Goal: Task Accomplishment & Management: Use online tool/utility

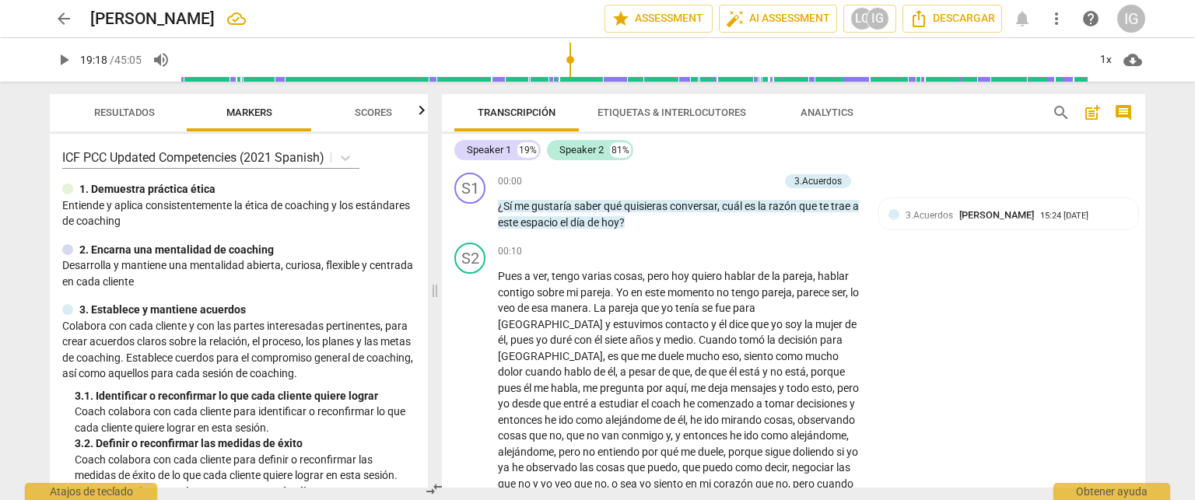
scroll to position [3305, 0]
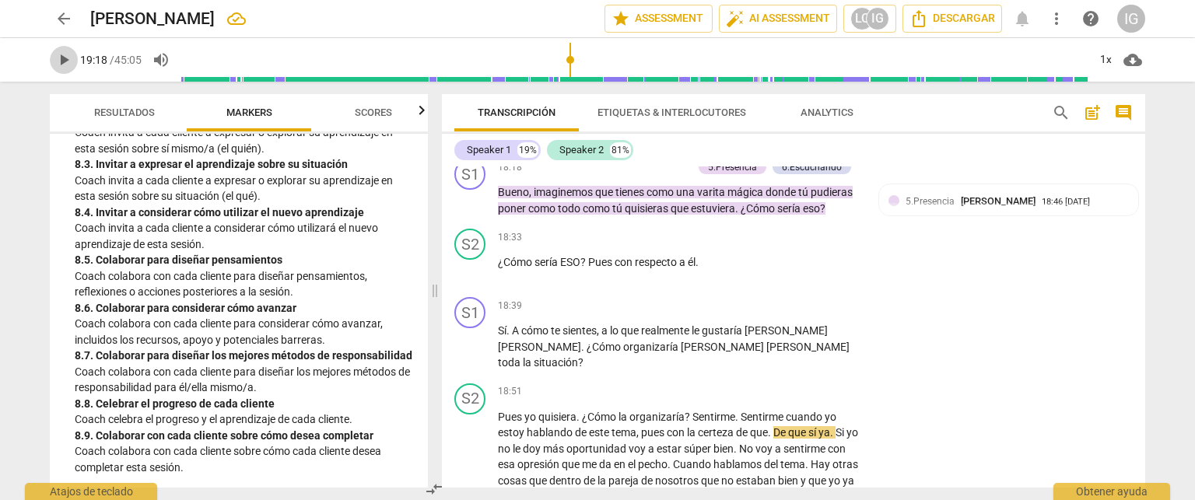
click at [62, 67] on span "play_arrow" at bounding box center [63, 60] width 19 height 19
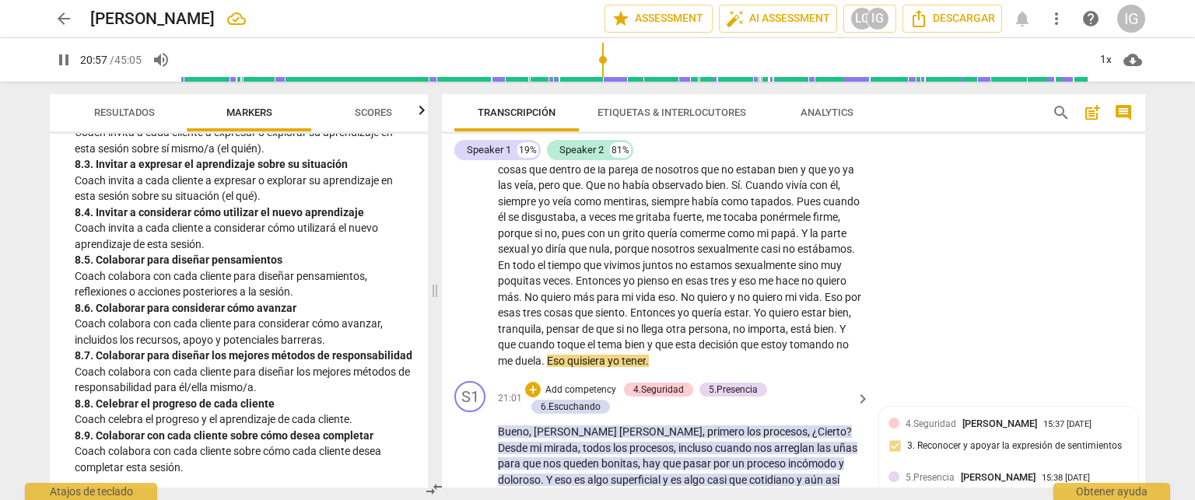
scroll to position [3694, 0]
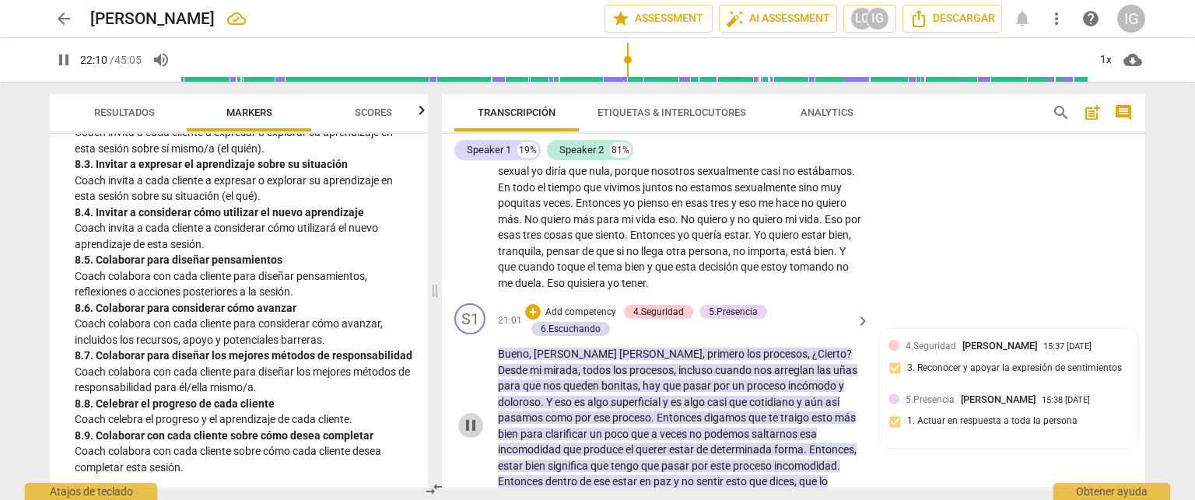
click at [464, 416] on span "pause" at bounding box center [470, 425] width 19 height 19
type input "1331"
click at [585, 306] on p "Add competency" at bounding box center [581, 313] width 74 height 14
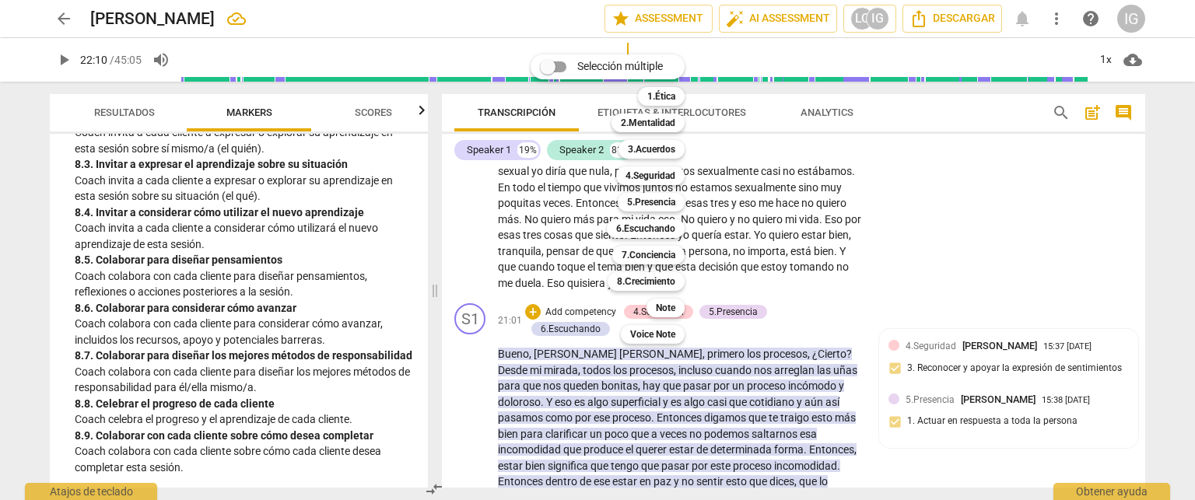
click at [283, 272] on div at bounding box center [597, 250] width 1195 height 500
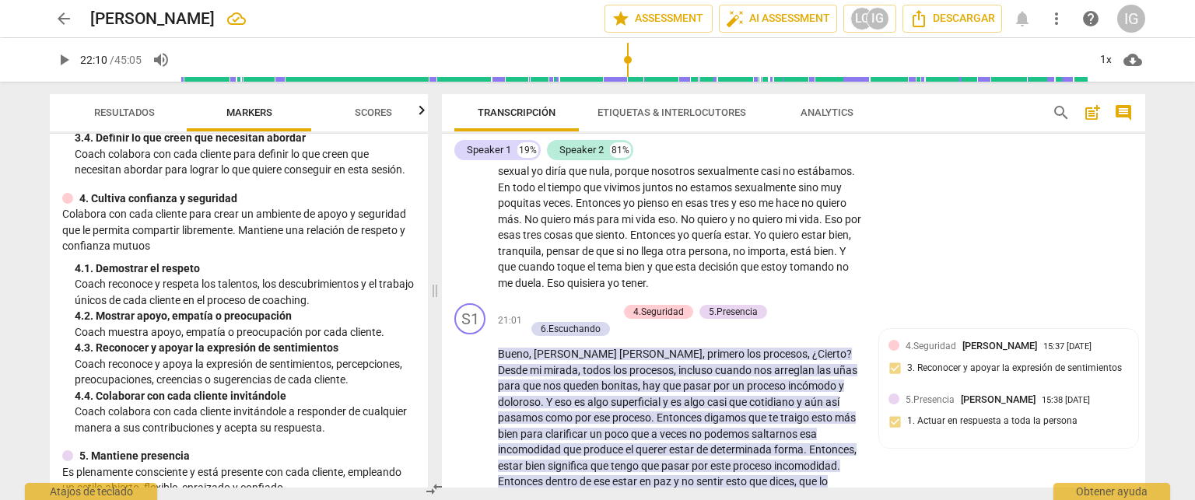
scroll to position [389, 0]
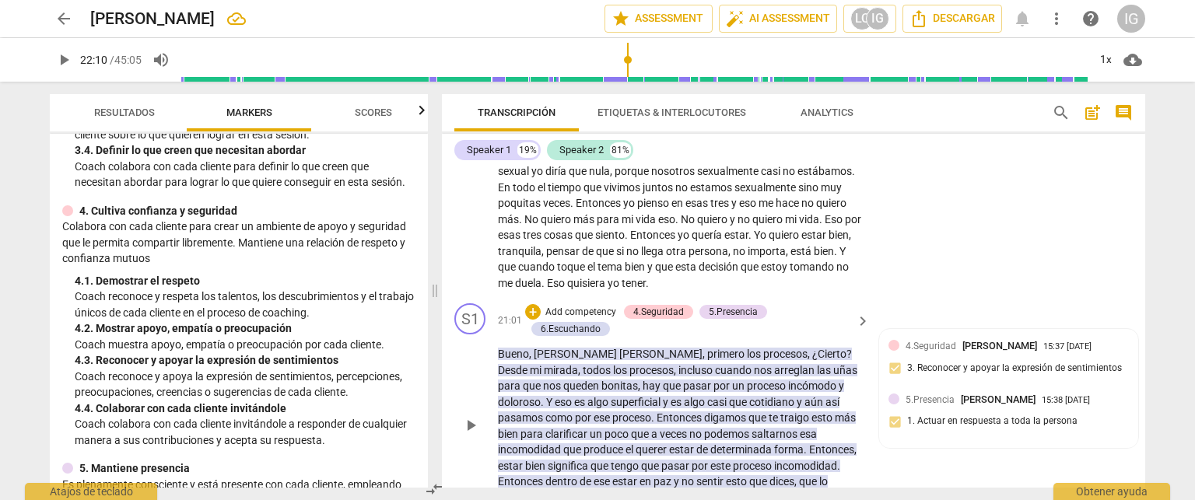
click at [578, 306] on p "Add competency" at bounding box center [581, 313] width 74 height 14
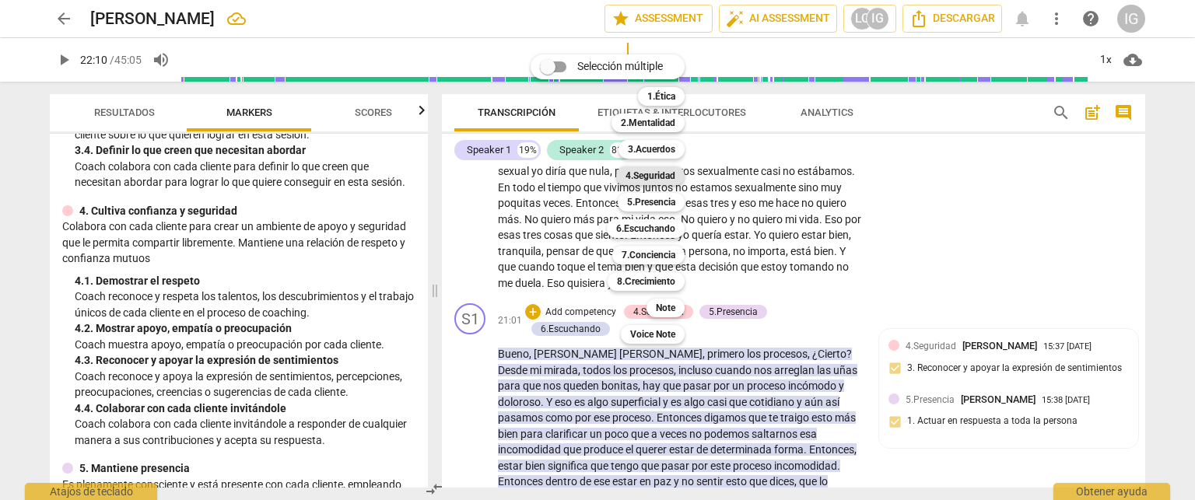
click at [664, 180] on b "4.Seguridad" at bounding box center [651, 176] width 50 height 19
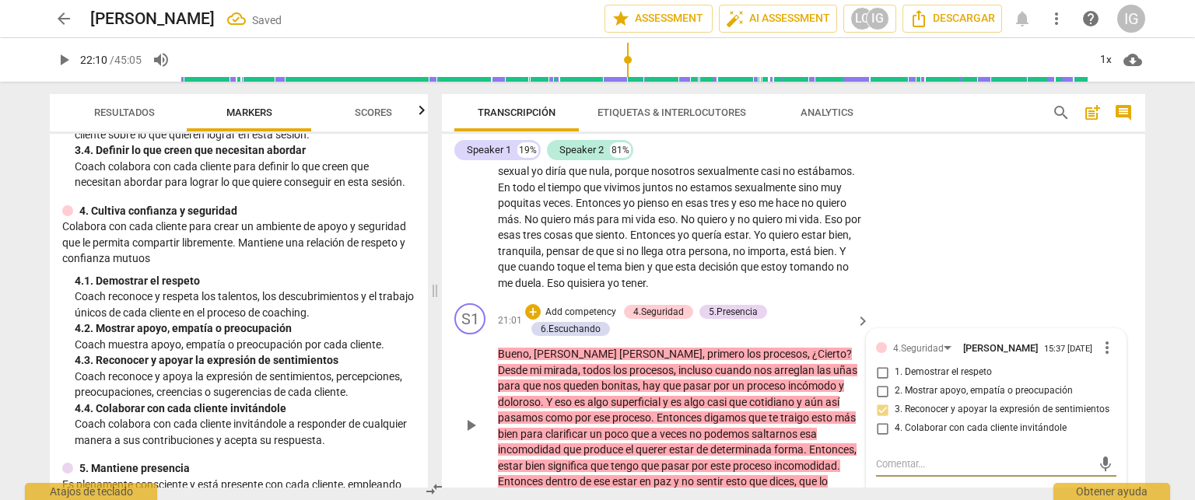
click at [883, 419] on input "4. Colaborar con cada cliente invitándole" at bounding box center [882, 428] width 25 height 19
checkbox input "false"
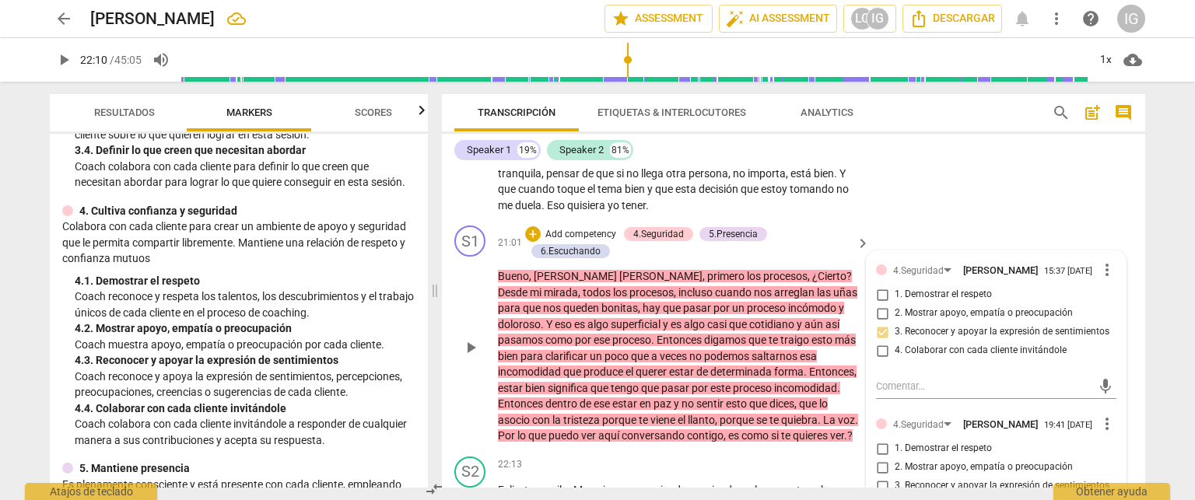
scroll to position [3850, 0]
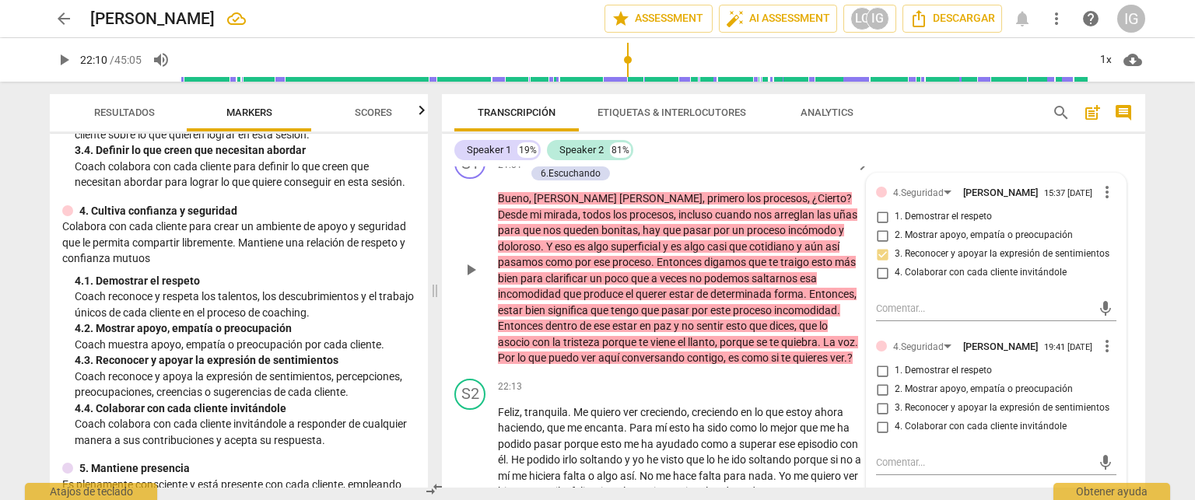
click at [882, 418] on input "4. Colaborar con cada cliente invitándole" at bounding box center [882, 427] width 25 height 19
checkbox input "true"
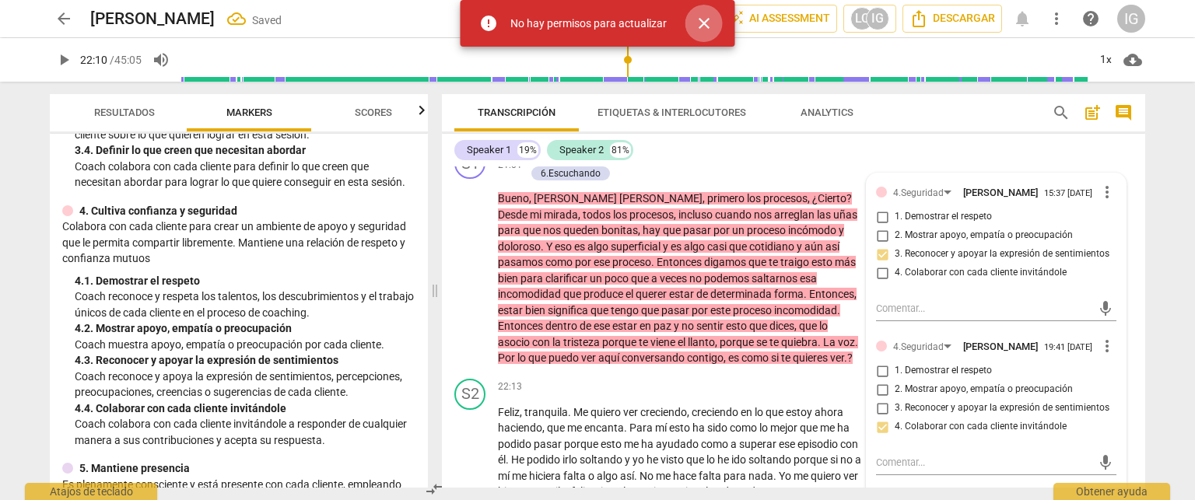
click at [703, 18] on span "close" at bounding box center [704, 23] width 19 height 19
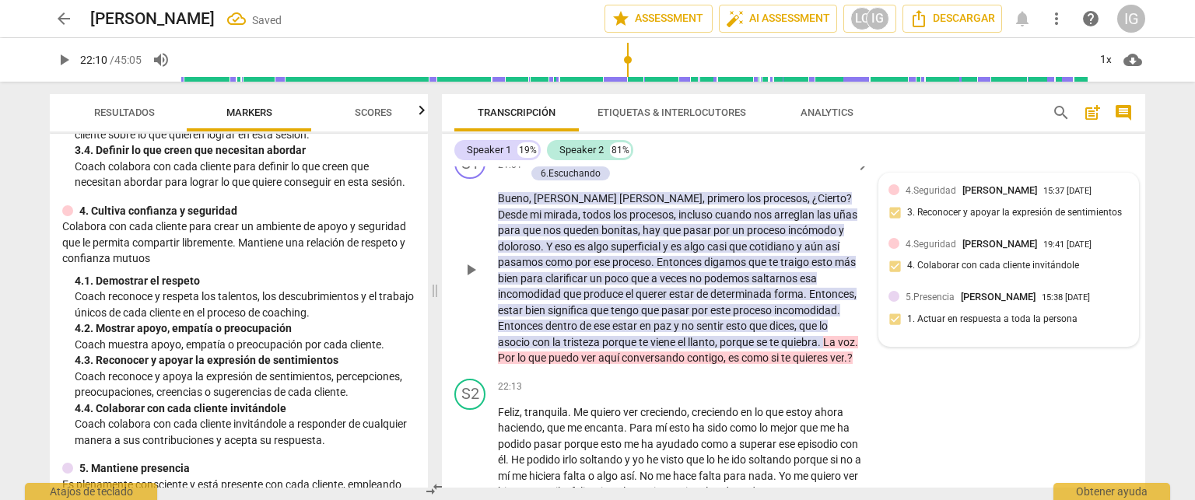
click at [963, 291] on span "[PERSON_NAME]" at bounding box center [998, 297] width 75 height 12
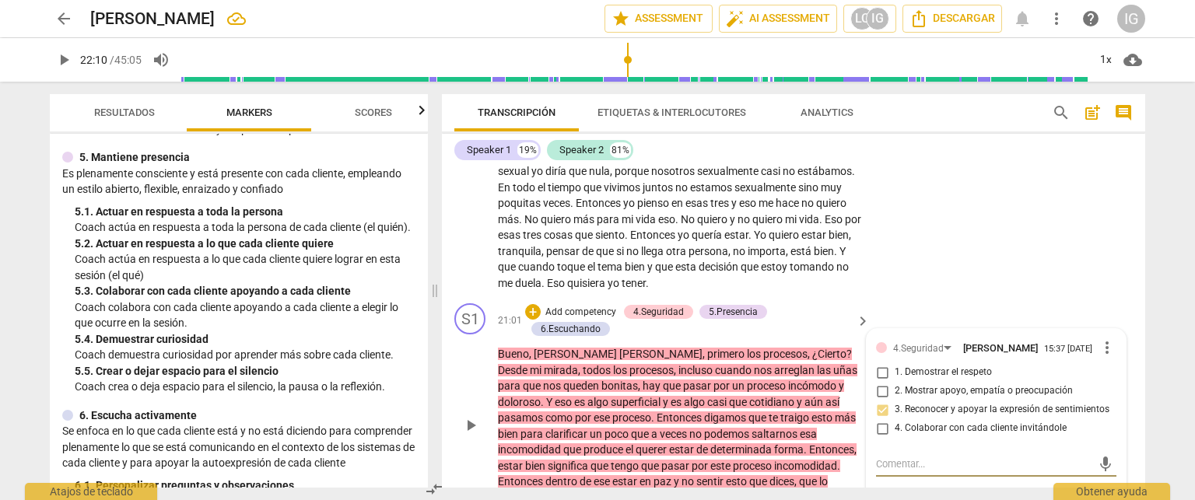
scroll to position [3616, 0]
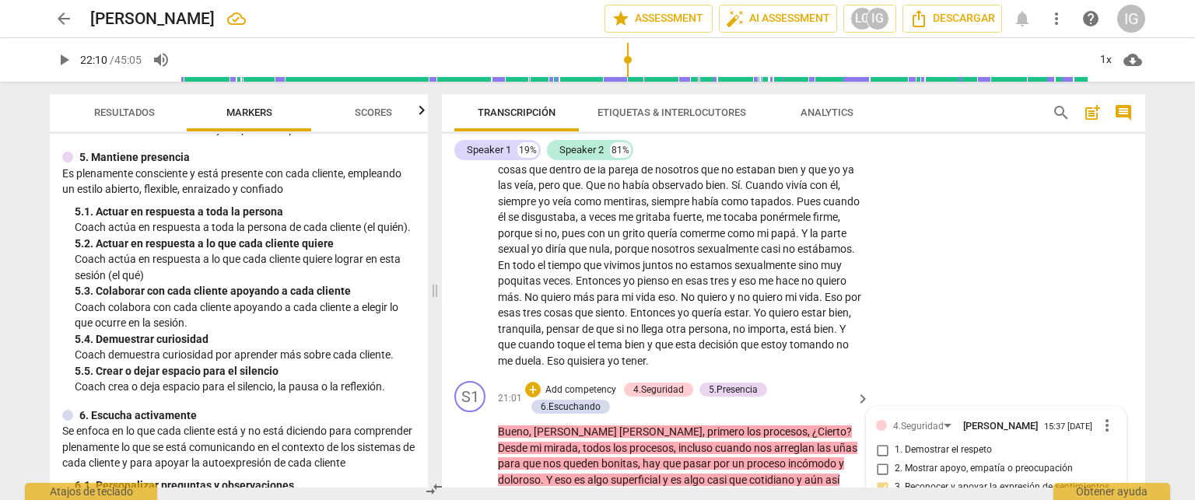
click at [579, 384] on p "Add competency" at bounding box center [581, 391] width 74 height 14
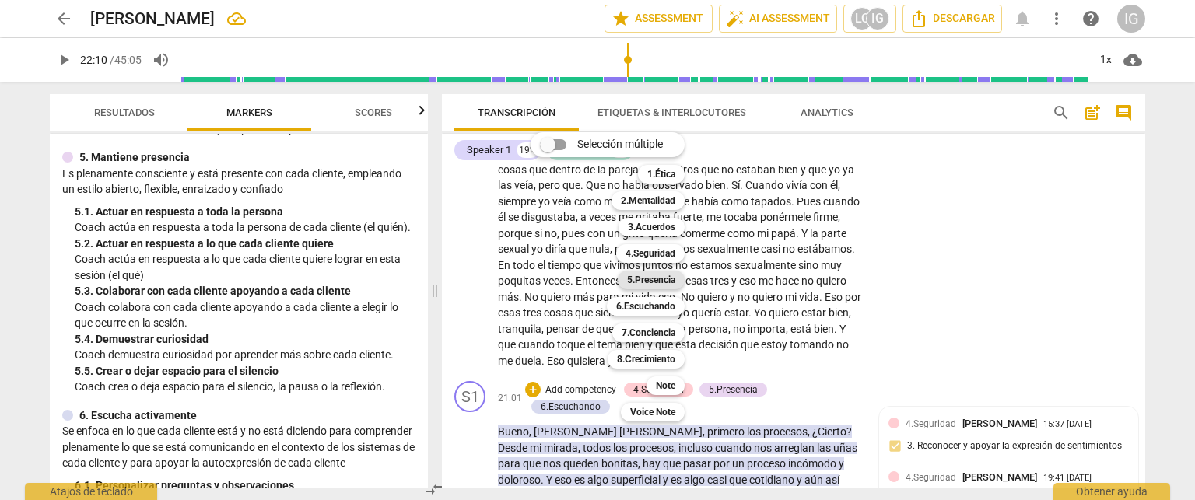
click at [659, 276] on b "5.Presencia" at bounding box center [651, 280] width 48 height 19
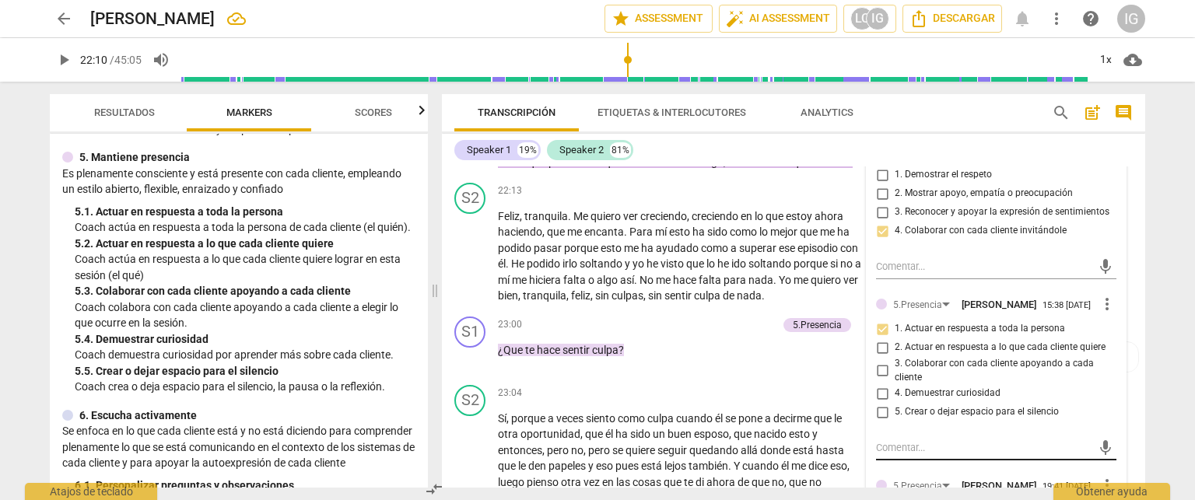
scroll to position [4083, 0]
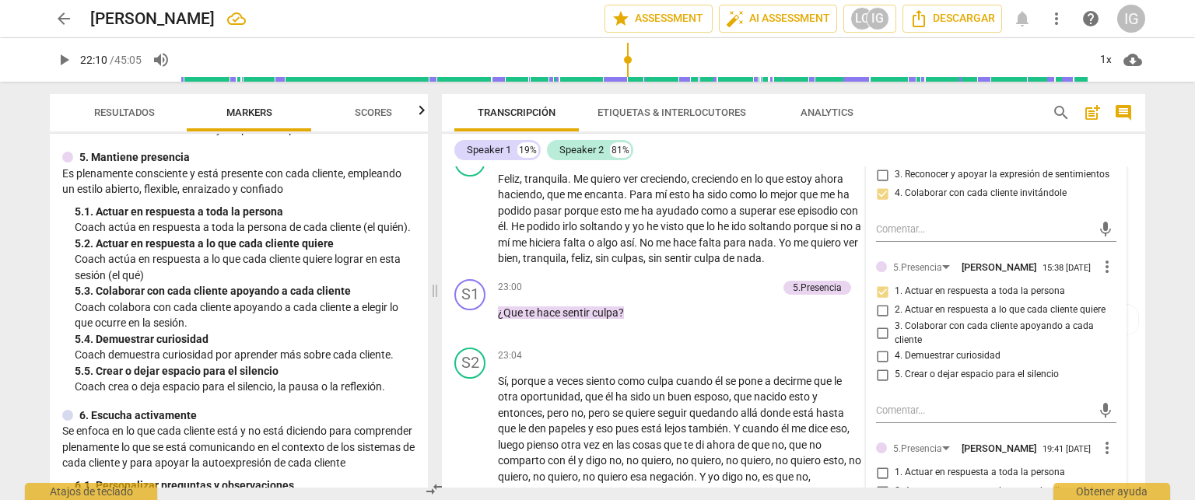
click at [878, 464] on input "1. Actuar en respuesta a toda la persona" at bounding box center [882, 473] width 25 height 19
checkbox input "true"
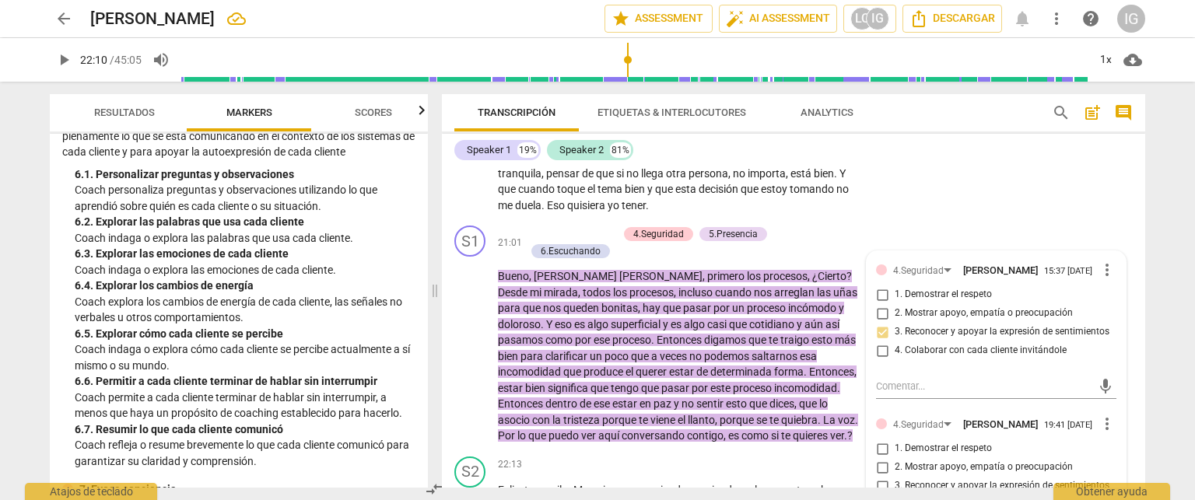
scroll to position [3694, 0]
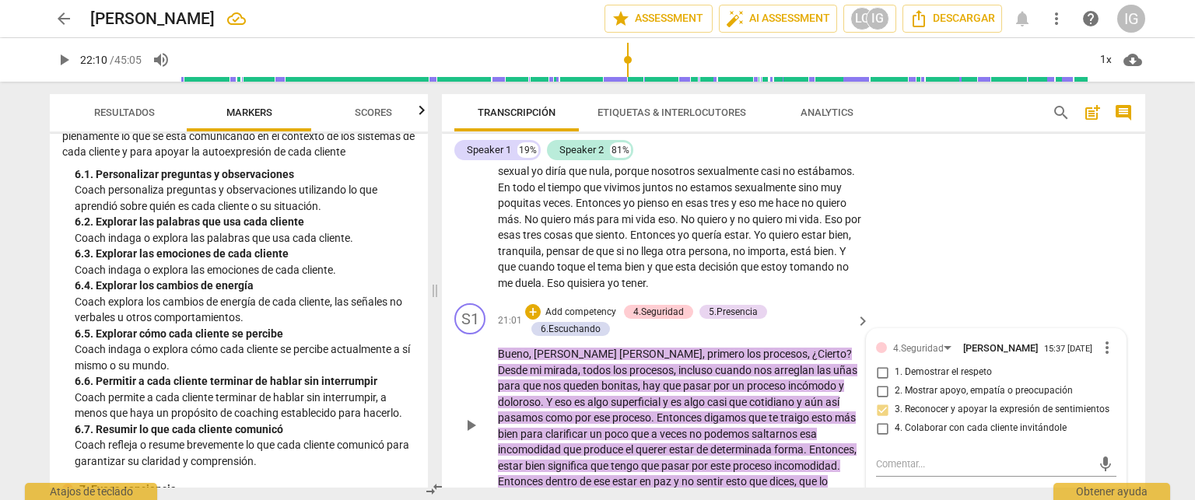
click at [568, 306] on p "Add competency" at bounding box center [581, 313] width 74 height 14
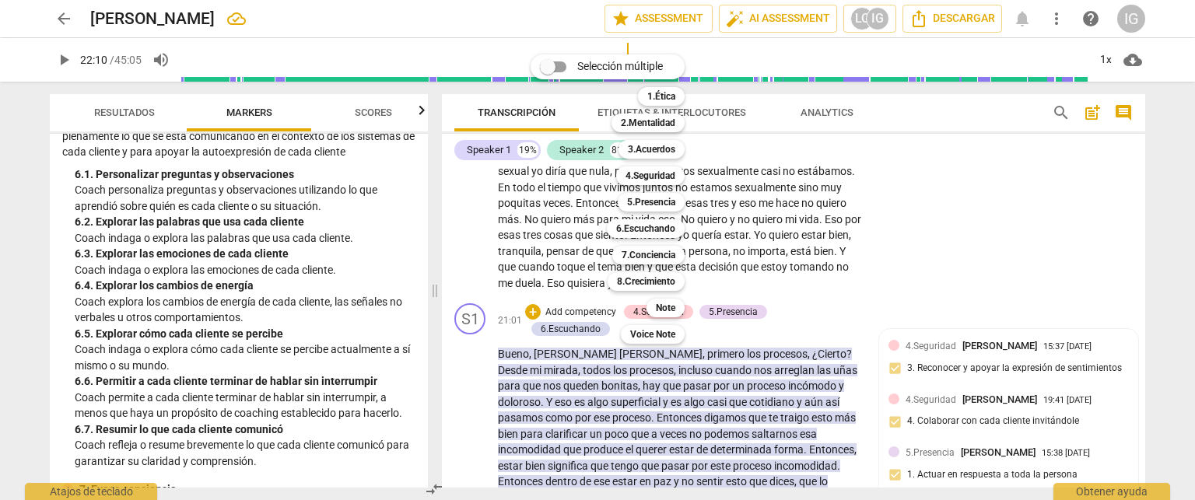
click at [284, 286] on div at bounding box center [597, 250] width 1195 height 500
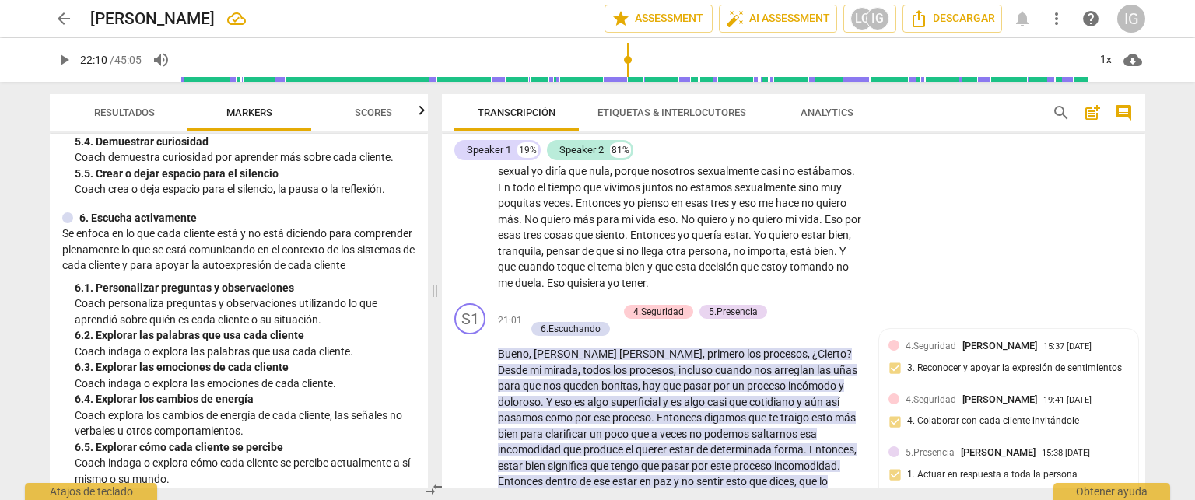
scroll to position [934, 0]
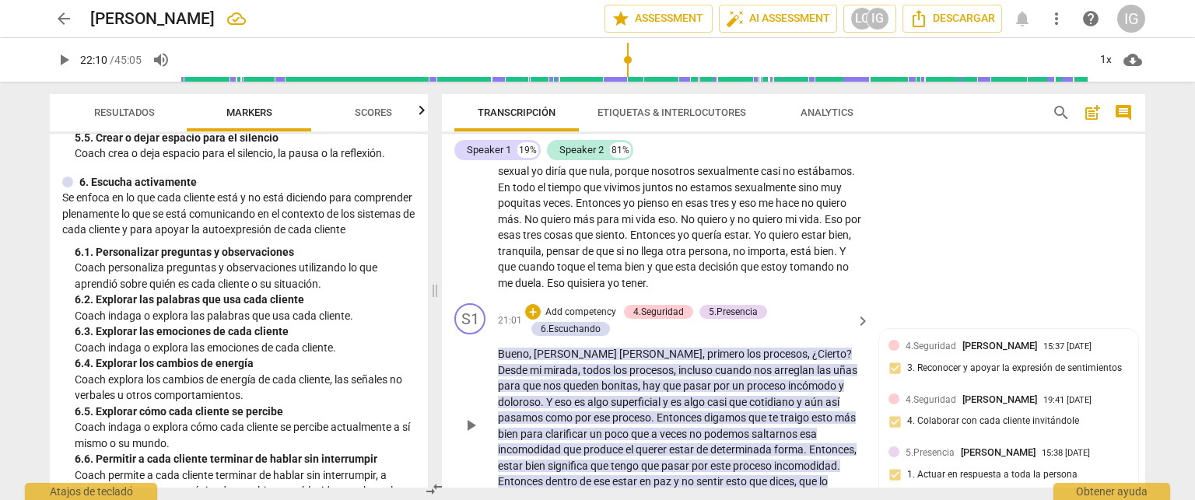
click at [584, 306] on p "Add competency" at bounding box center [581, 313] width 74 height 14
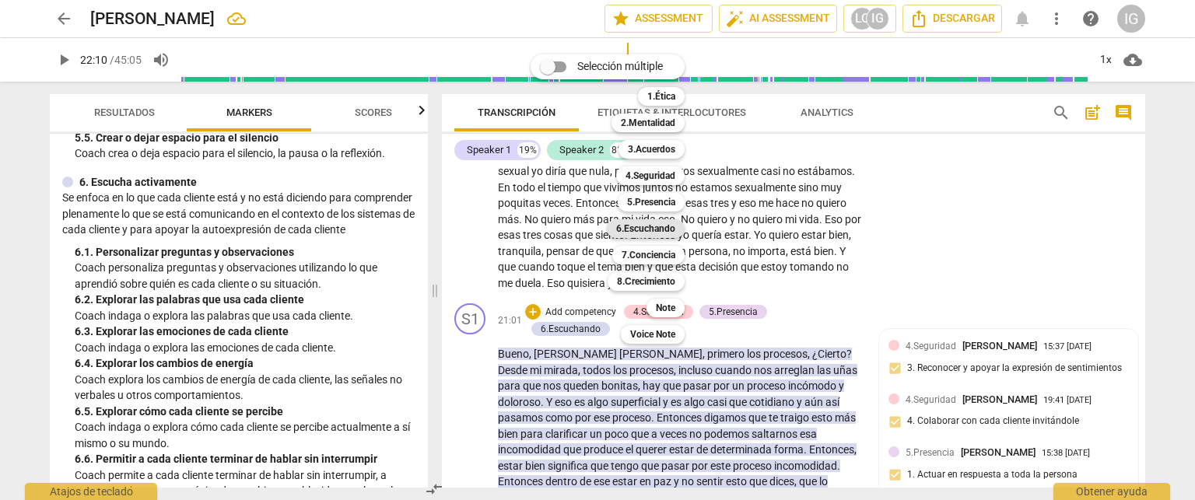
click at [637, 229] on b "6.Escuchando" at bounding box center [645, 228] width 59 height 19
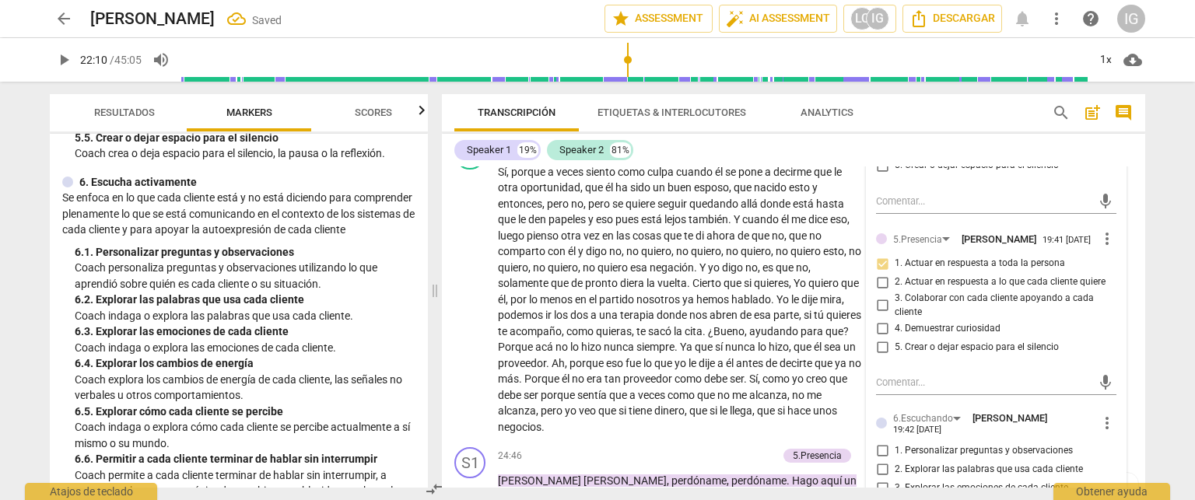
scroll to position [4317, 0]
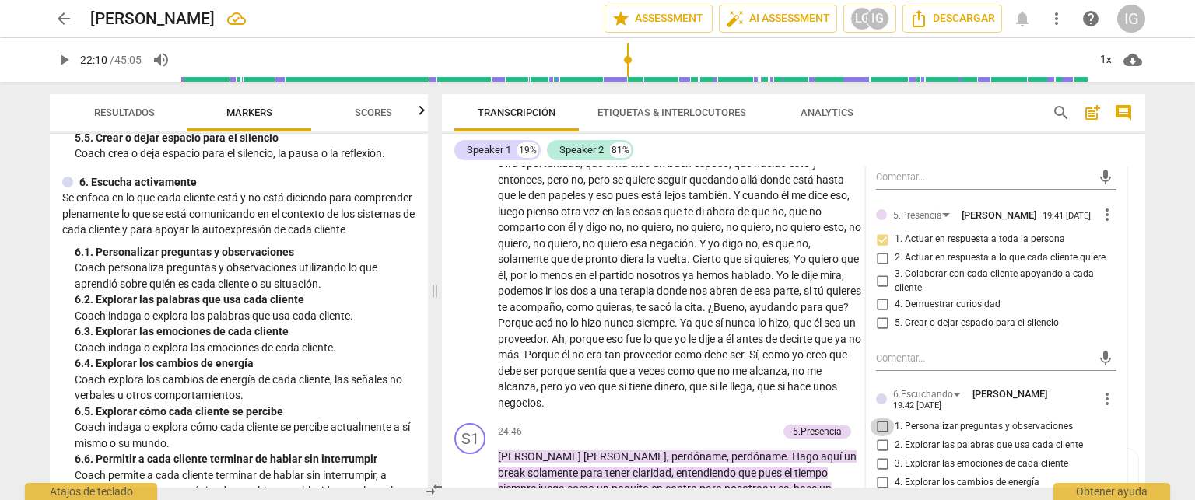
click at [880, 418] on input "1. Personalizar preguntas y observaciones" at bounding box center [882, 427] width 25 height 19
checkbox input "true"
click at [879, 493] on input "5. Explorar cómo cada cliente se percibe" at bounding box center [882, 502] width 25 height 19
checkbox input "true"
click at [849, 333] on span "no" at bounding box center [855, 339] width 12 height 12
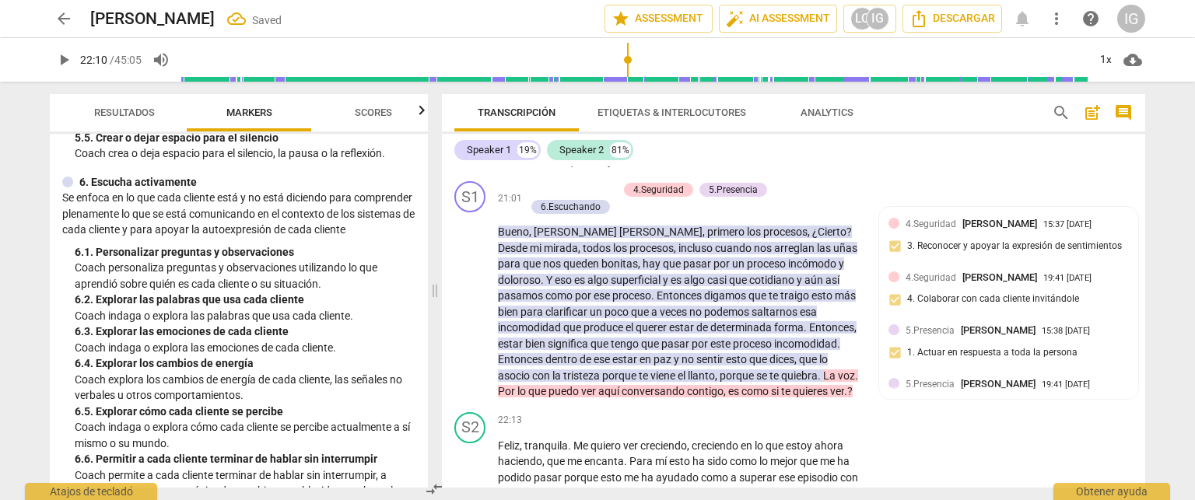
scroll to position [3772, 0]
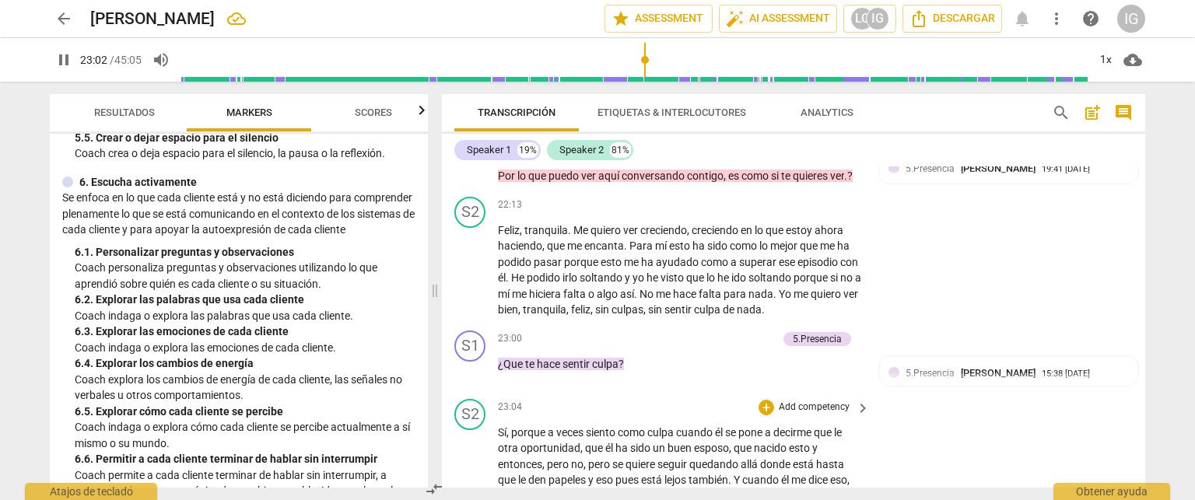
scroll to position [4005, 0]
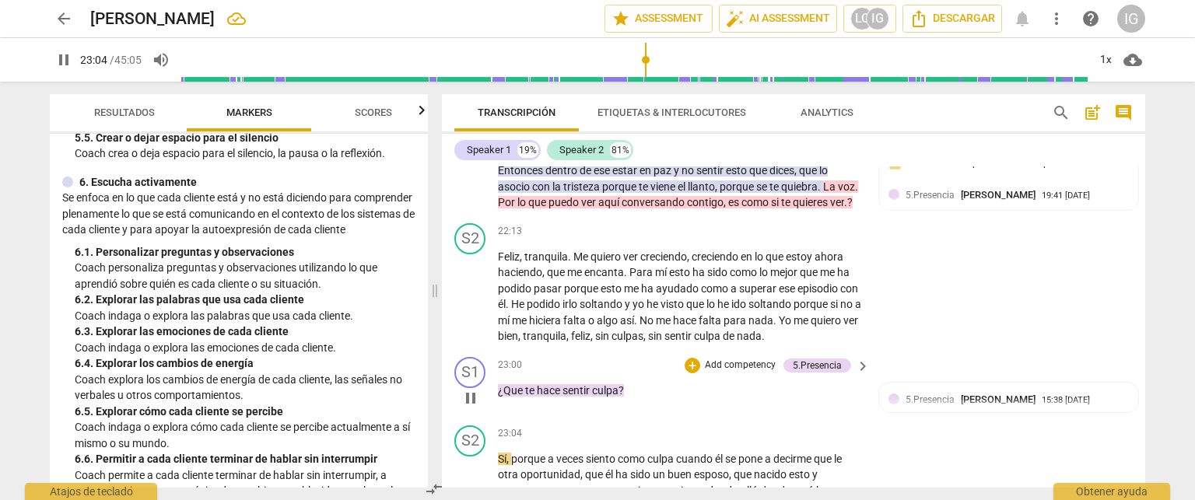
click at [475, 389] on span "pause" at bounding box center [470, 398] width 19 height 19
type input "1385"
click at [741, 359] on p "Add competency" at bounding box center [740, 366] width 74 height 14
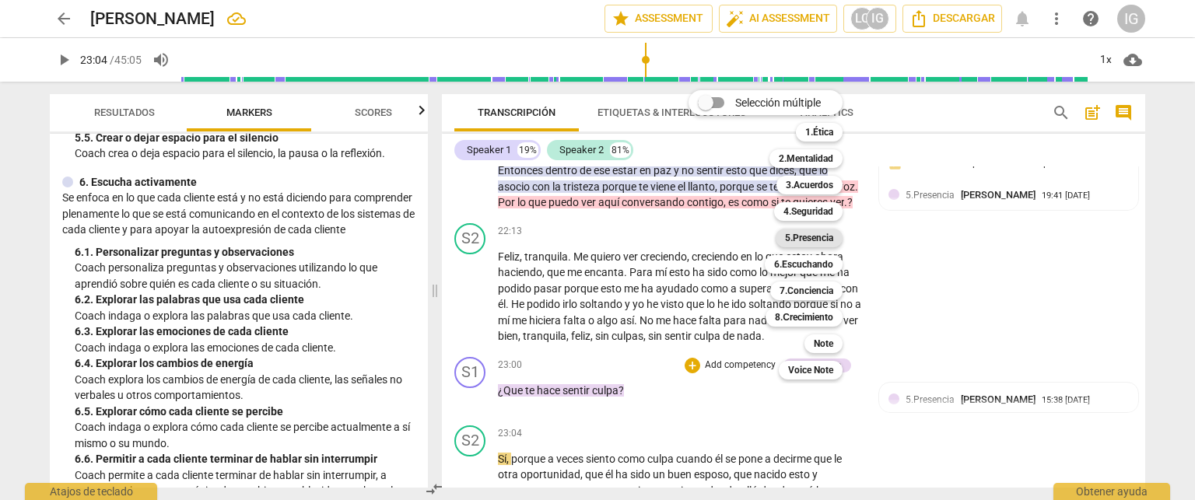
click at [807, 240] on b "5.Presencia" at bounding box center [809, 238] width 48 height 19
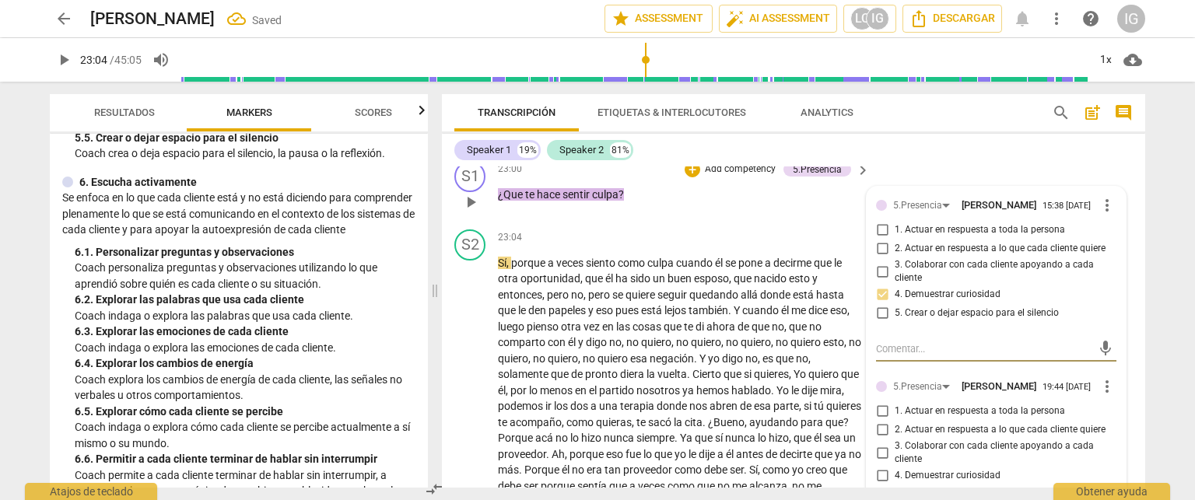
scroll to position [4239, 0]
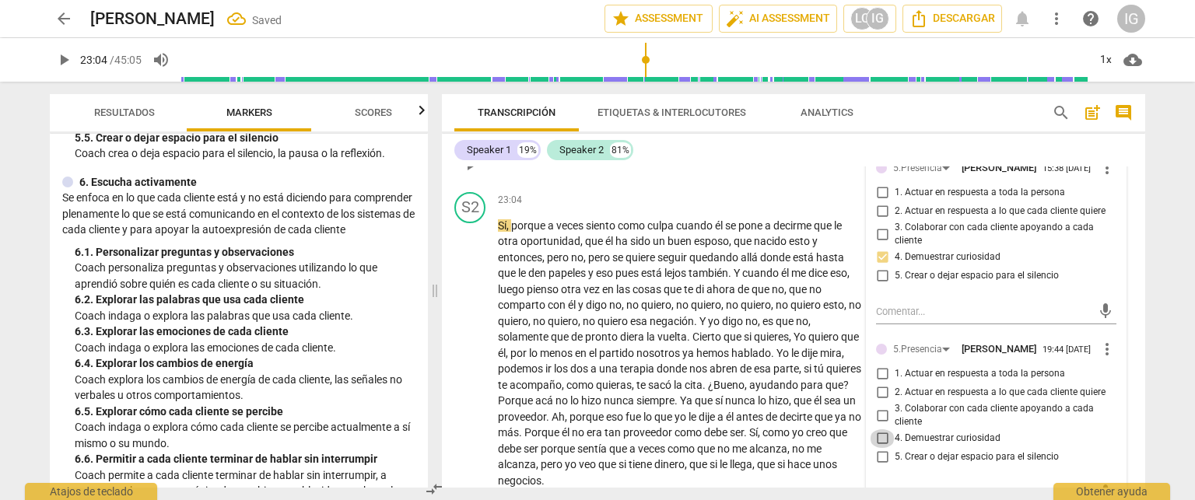
click at [875, 429] on input "4. Demuestrar curiosidad" at bounding box center [882, 438] width 25 height 19
checkbox input "true"
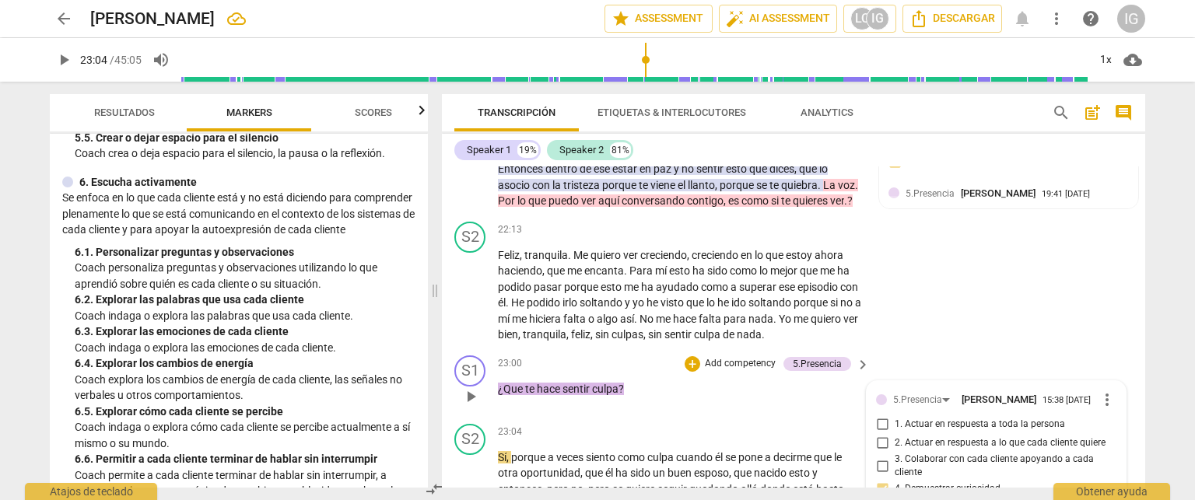
scroll to position [4005, 0]
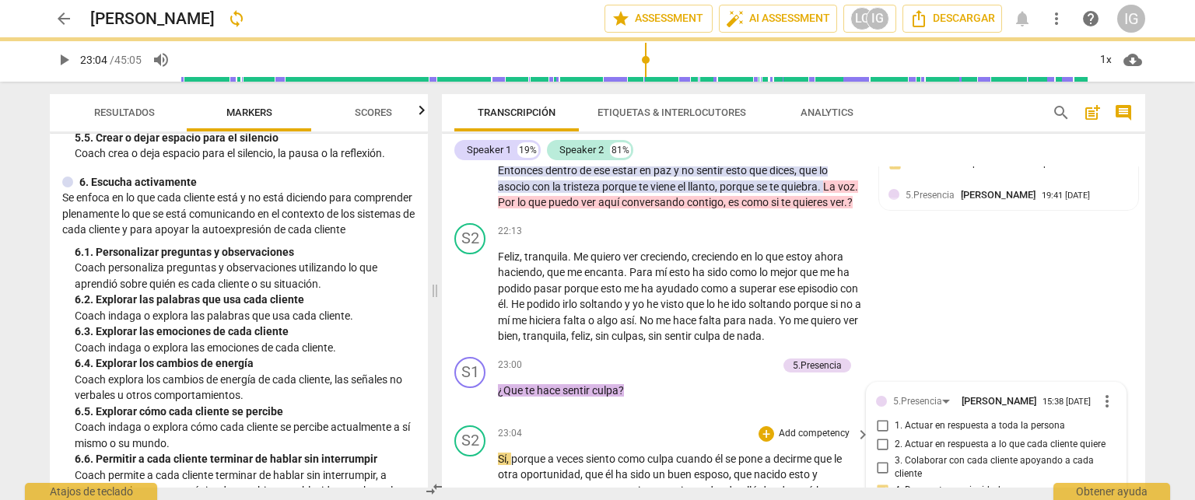
click at [707, 426] on div "23:04 + Add competency keyboard_arrow_right" at bounding box center [684, 434] width 373 height 17
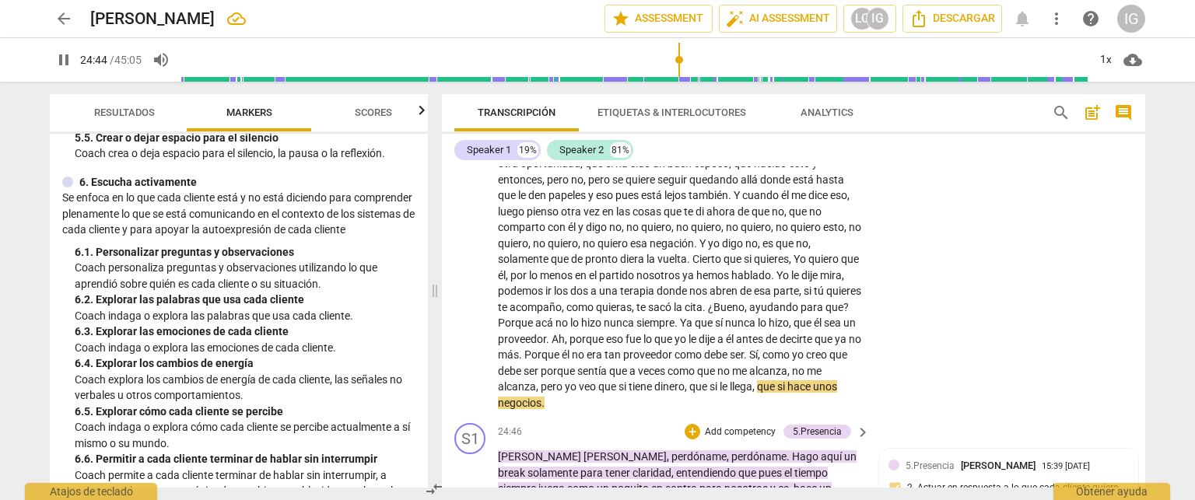
scroll to position [4394, 0]
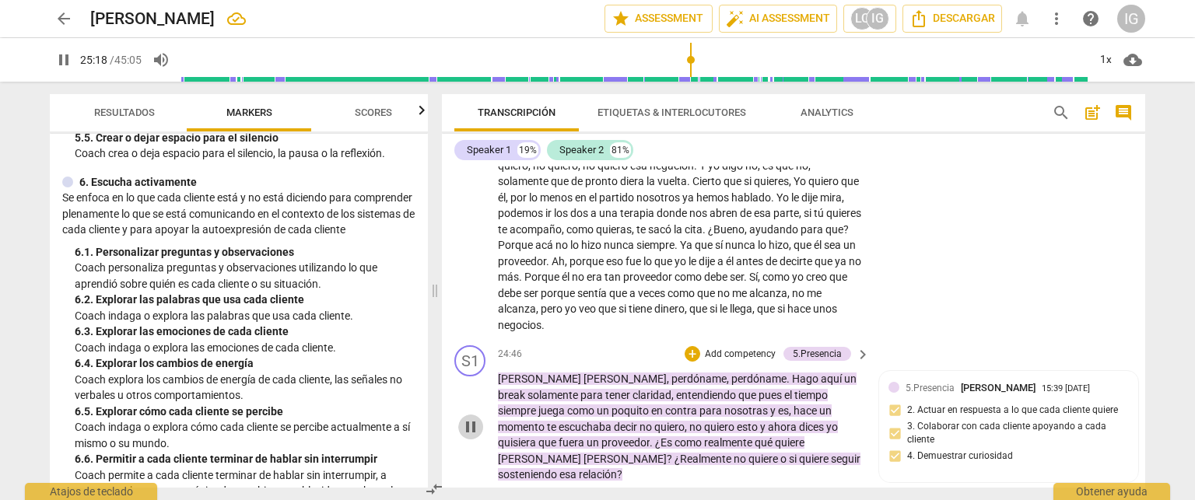
click at [471, 418] on span "pause" at bounding box center [470, 427] width 19 height 19
type input "1519"
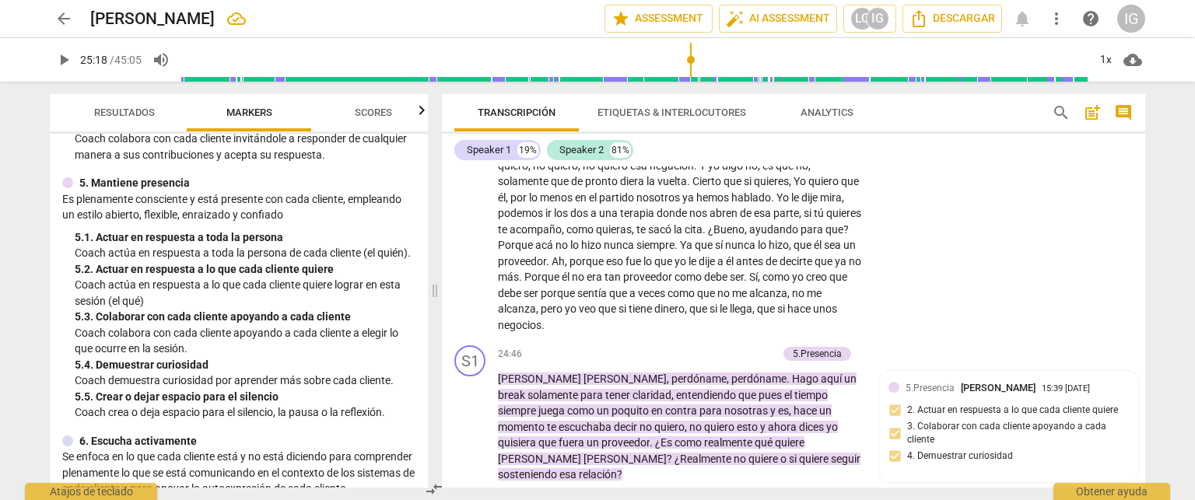
scroll to position [700, 0]
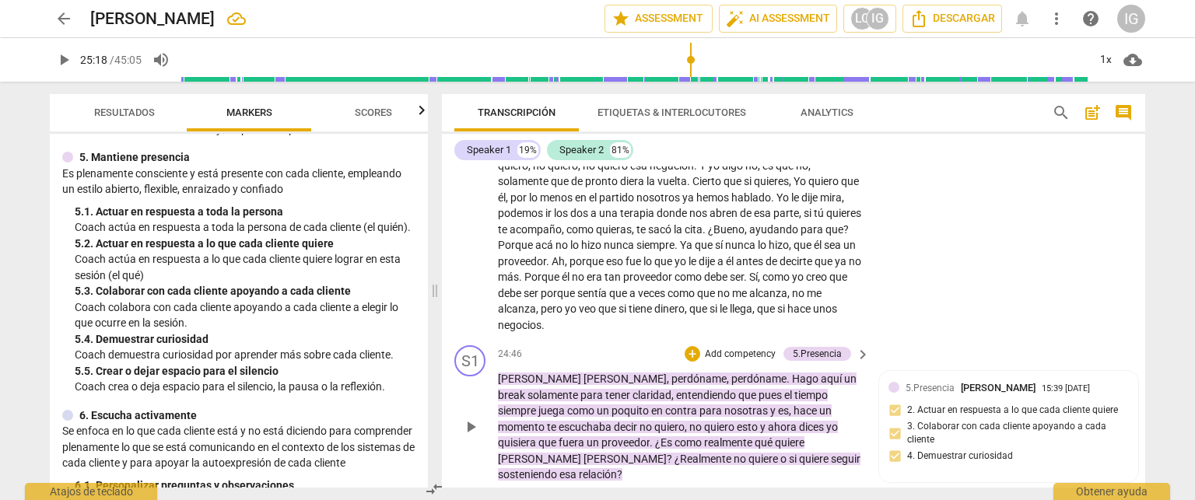
click at [747, 348] on p "Add competency" at bounding box center [740, 355] width 74 height 14
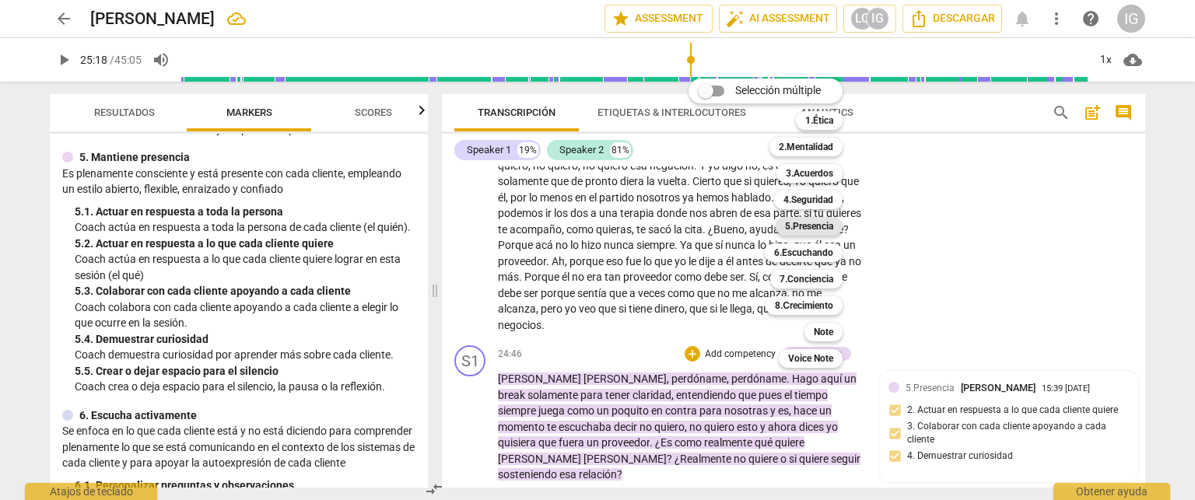
click at [786, 229] on b "5.Presencia" at bounding box center [809, 226] width 48 height 19
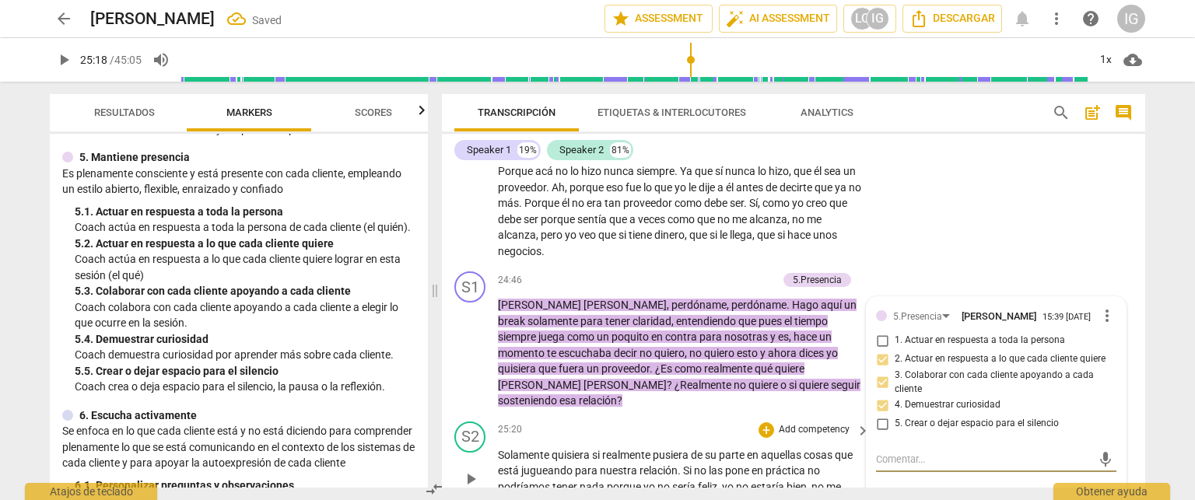
scroll to position [4550, 0]
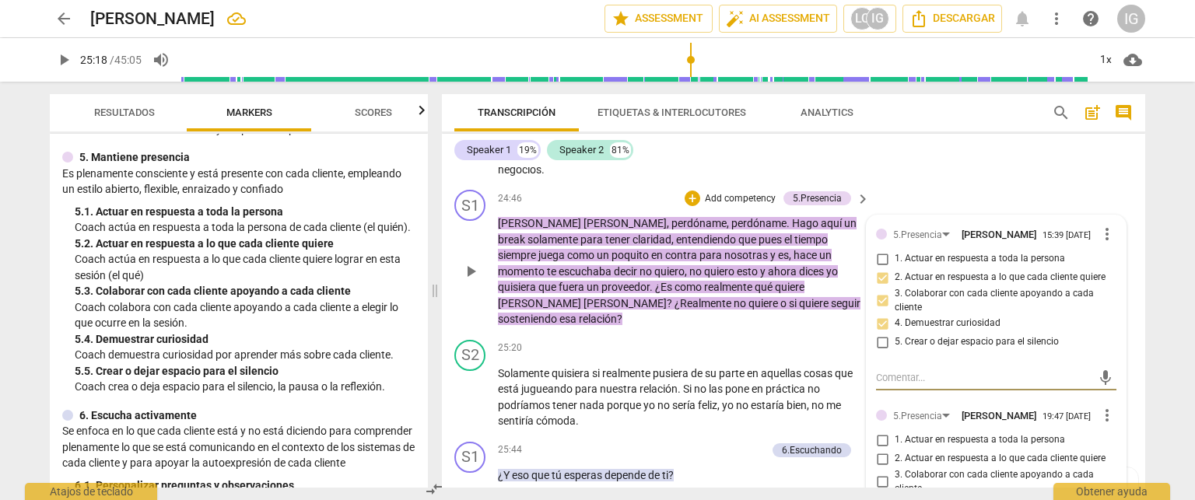
click at [878, 431] on input "1. Actuar en respuesta a toda la persona" at bounding box center [882, 440] width 25 height 19
checkbox input "true"
click at [878, 473] on input "3. Colaborar con cada cliente apoyando a cada cliente" at bounding box center [882, 482] width 25 height 19
checkbox input "true"
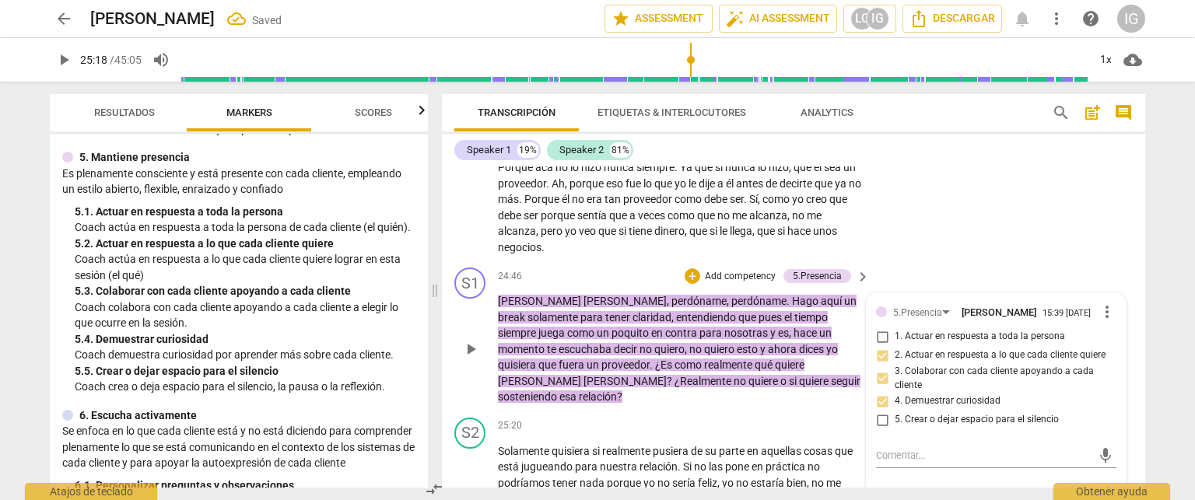
click at [774, 293] on p "[PERSON_NAME] , perdóname , perdóname . Hago aquí un break solamente para tener…" at bounding box center [680, 349] width 364 height 112
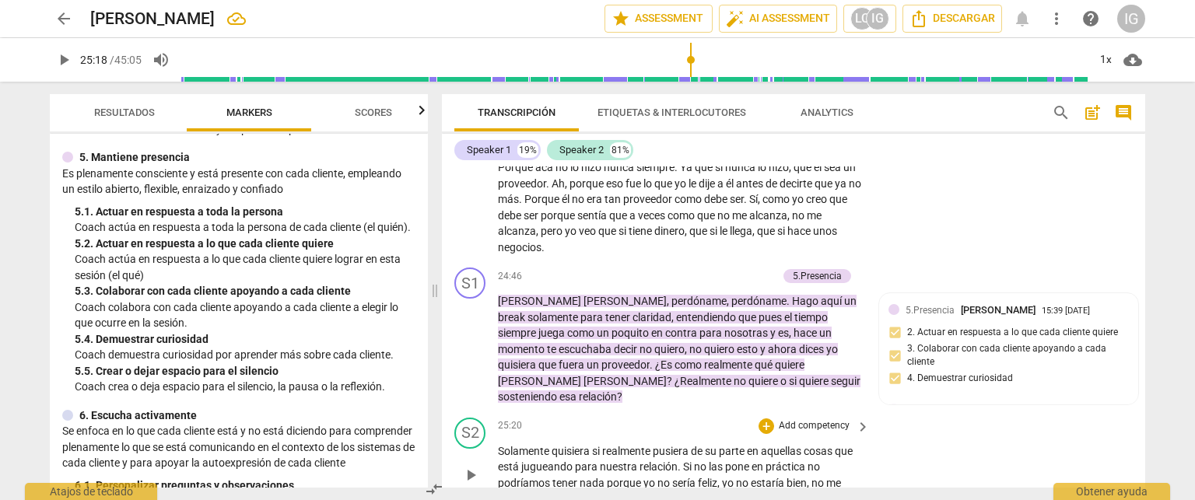
click at [467, 466] on span "play_arrow" at bounding box center [470, 475] width 19 height 19
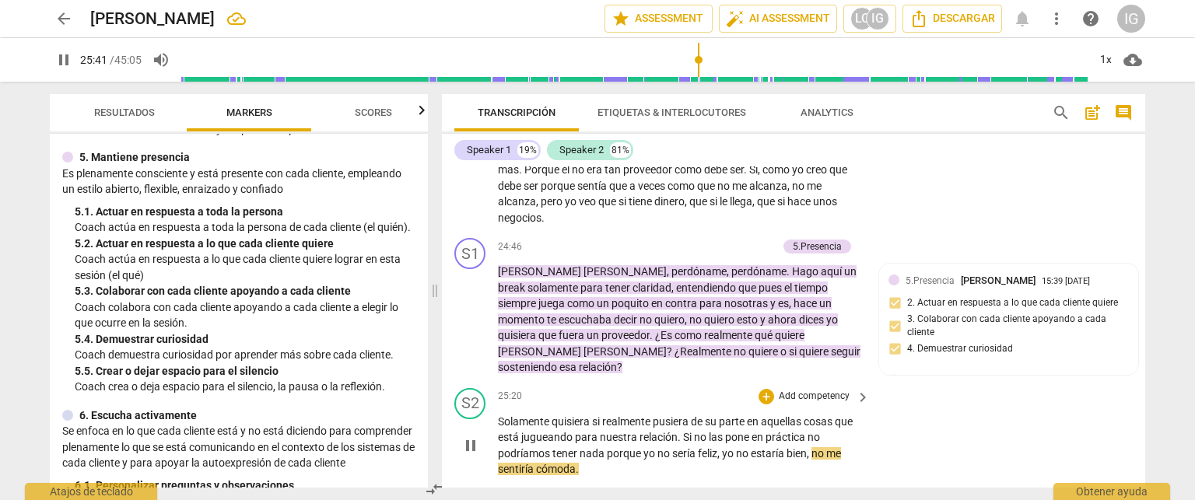
scroll to position [4550, 0]
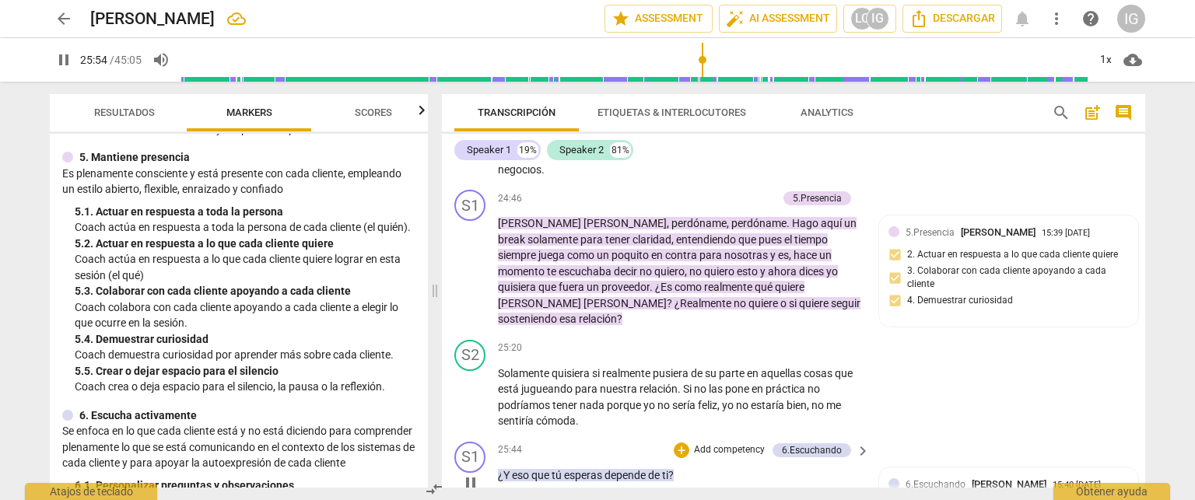
click at [464, 474] on span "pause" at bounding box center [470, 483] width 19 height 19
type input "1555"
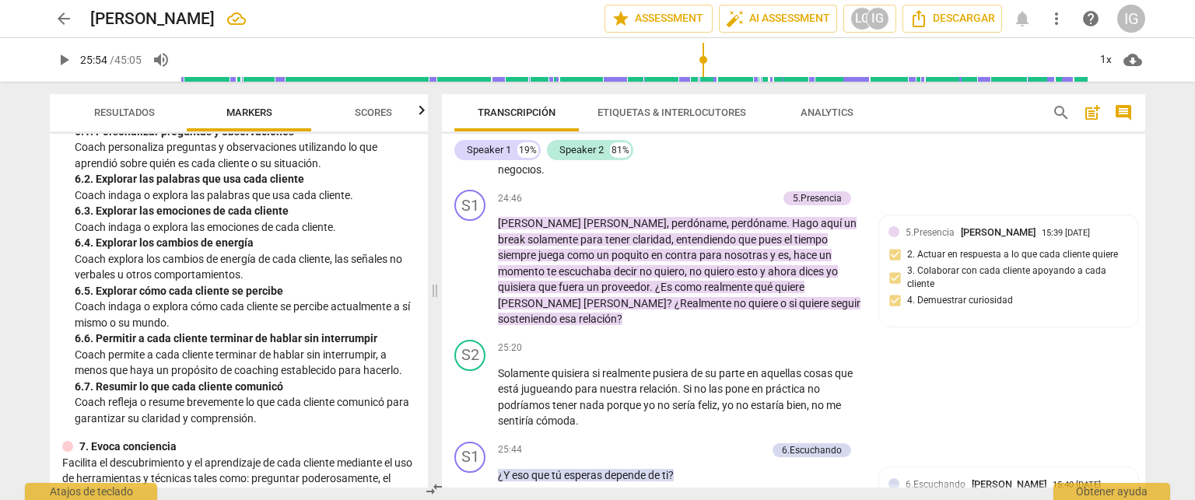
scroll to position [1089, 0]
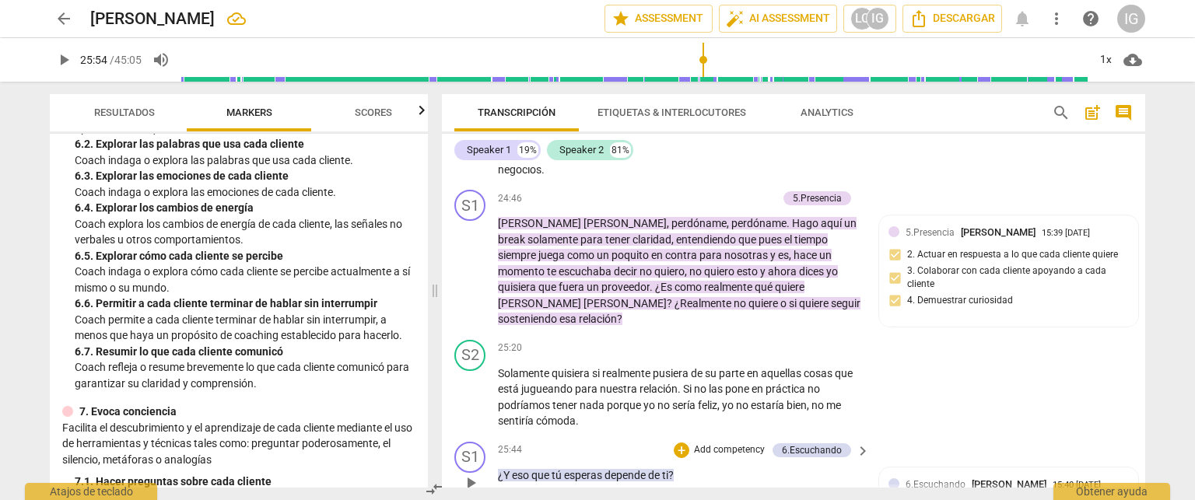
click at [706, 443] on p "Add competency" at bounding box center [729, 450] width 74 height 14
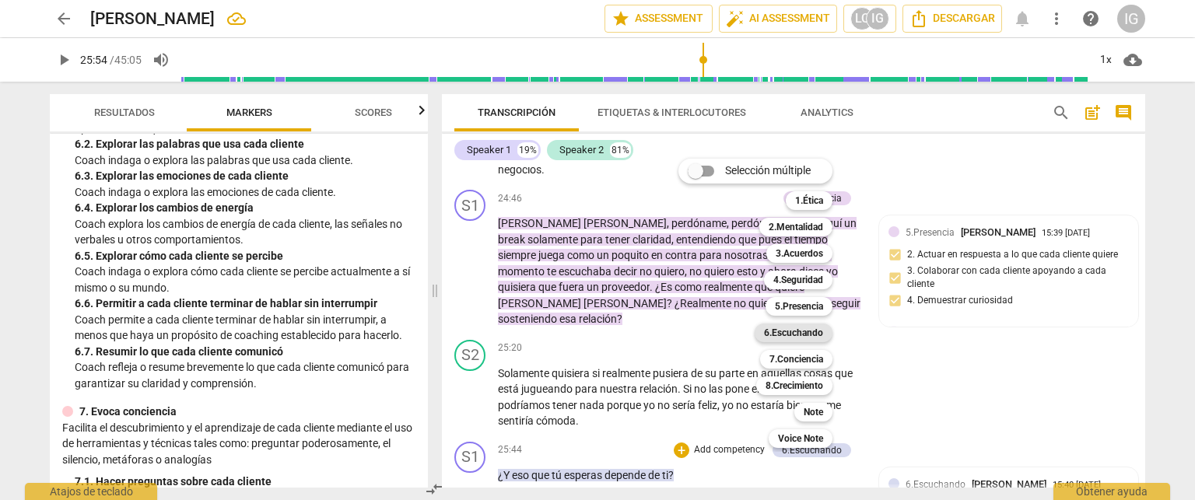
click at [797, 332] on b "6.Escuchando" at bounding box center [793, 333] width 59 height 19
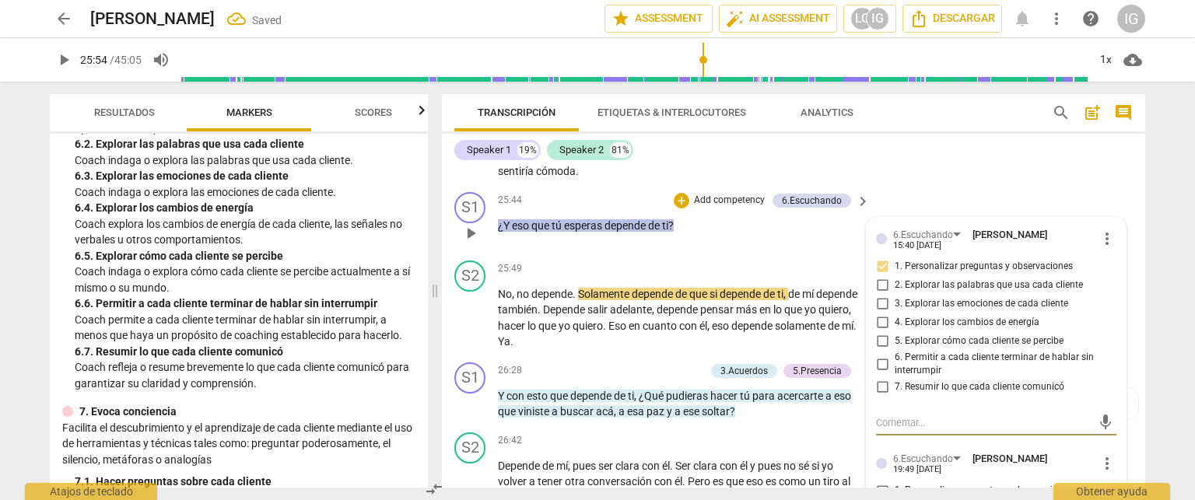
scroll to position [4826, 0]
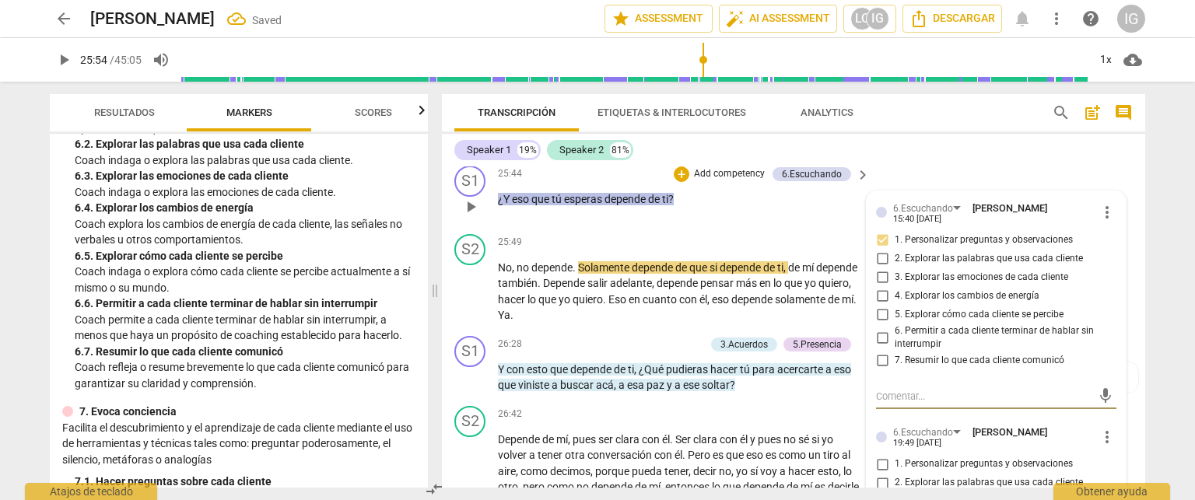
checkbox input "true"
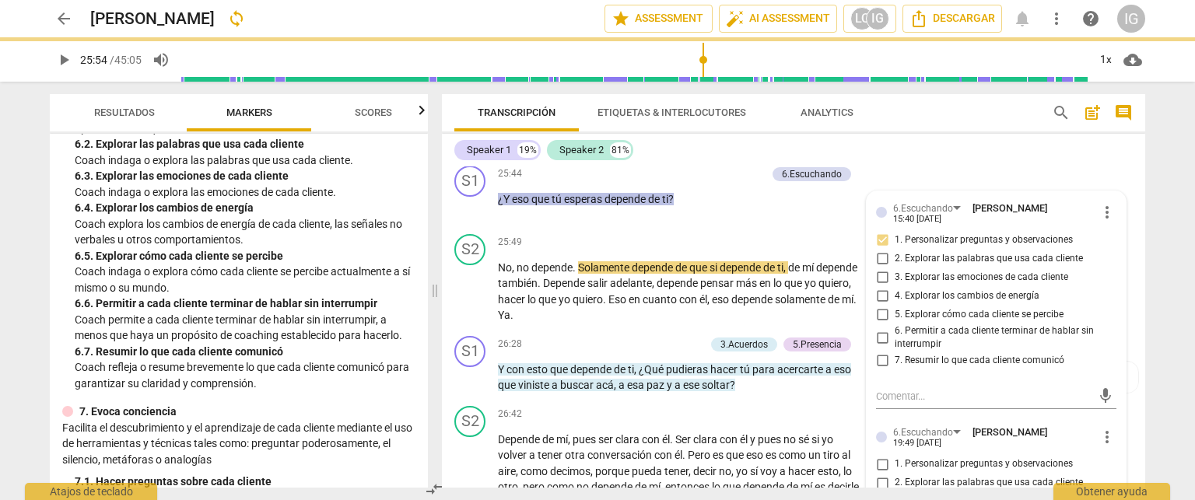
click at [227, 344] on p "Coach permite a cada cliente terminar de hablar sin interrumpir, a menos que ha…" at bounding box center [245, 328] width 341 height 32
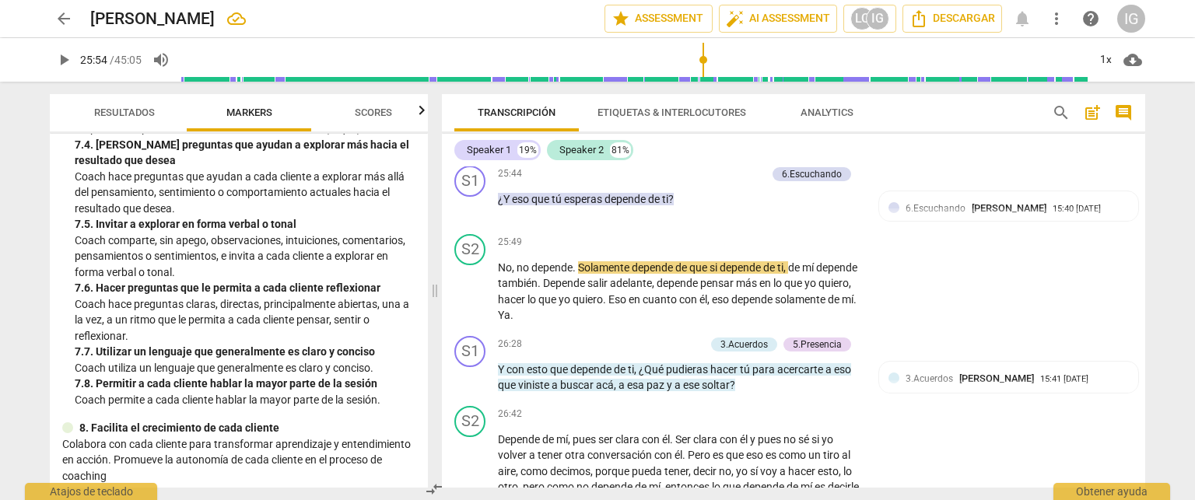
scroll to position [1712, 0]
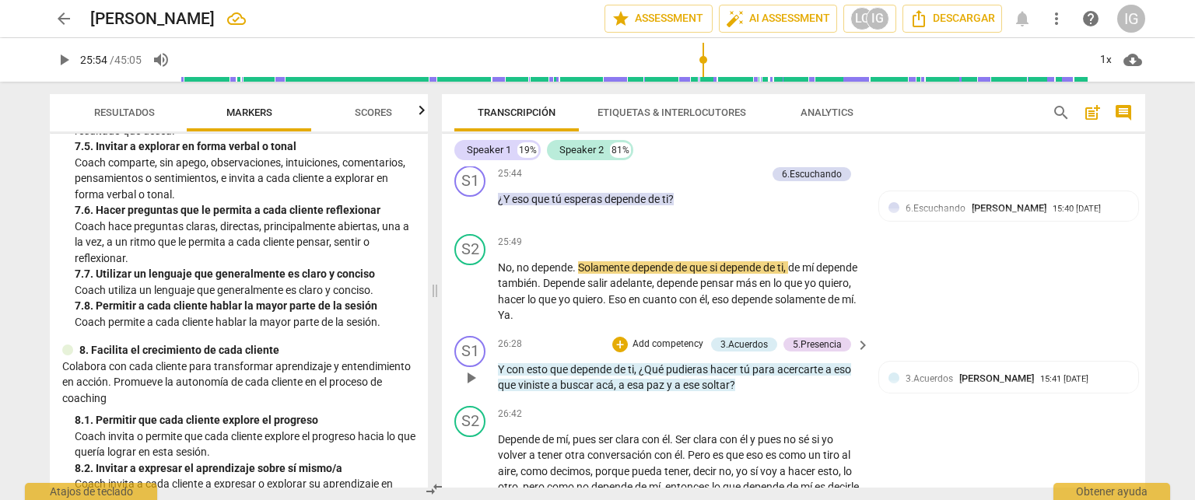
click at [671, 338] on p "Add competency" at bounding box center [668, 345] width 74 height 14
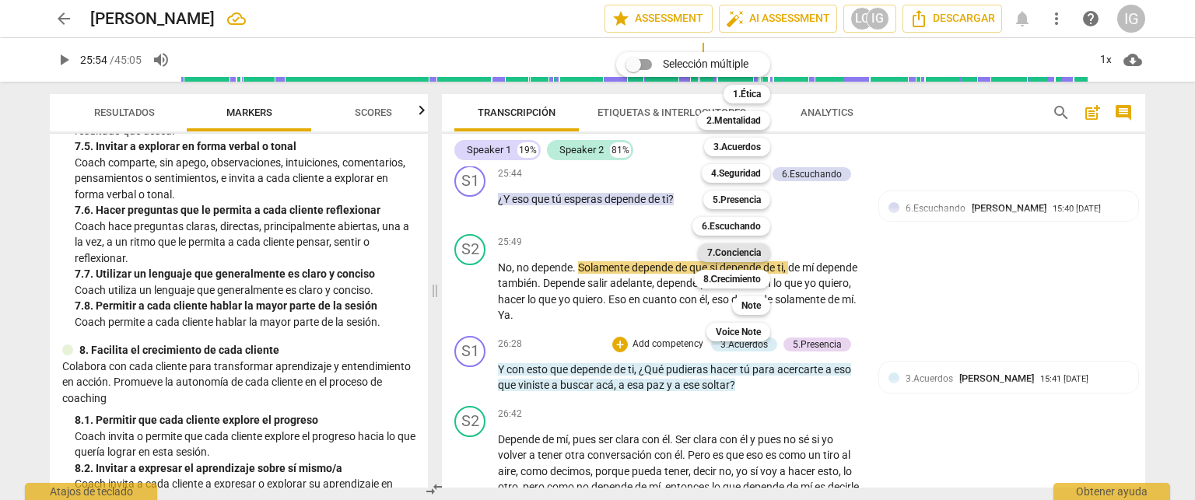
click at [747, 249] on b "7.Conciencia" at bounding box center [734, 253] width 54 height 19
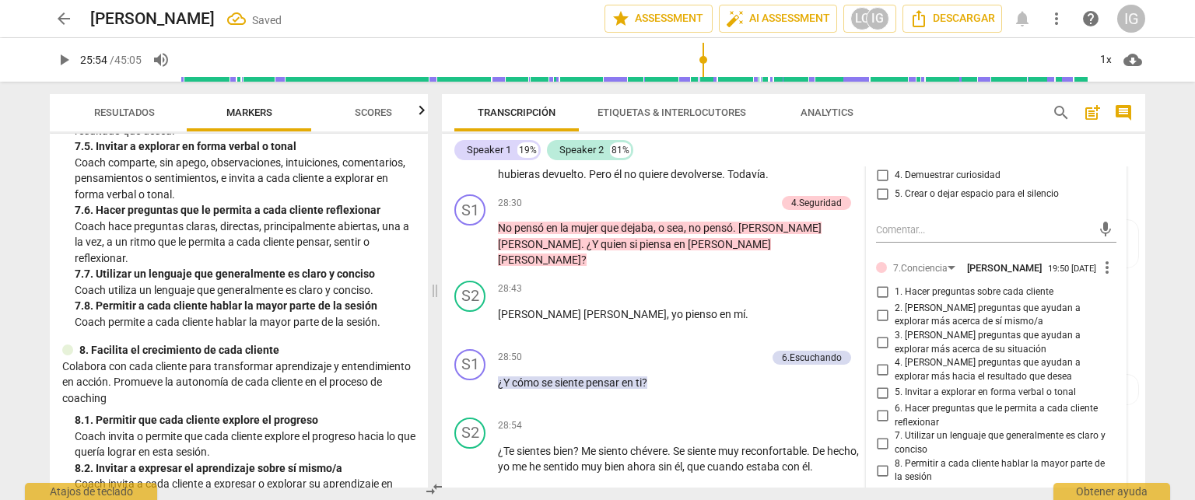
scroll to position [5293, 0]
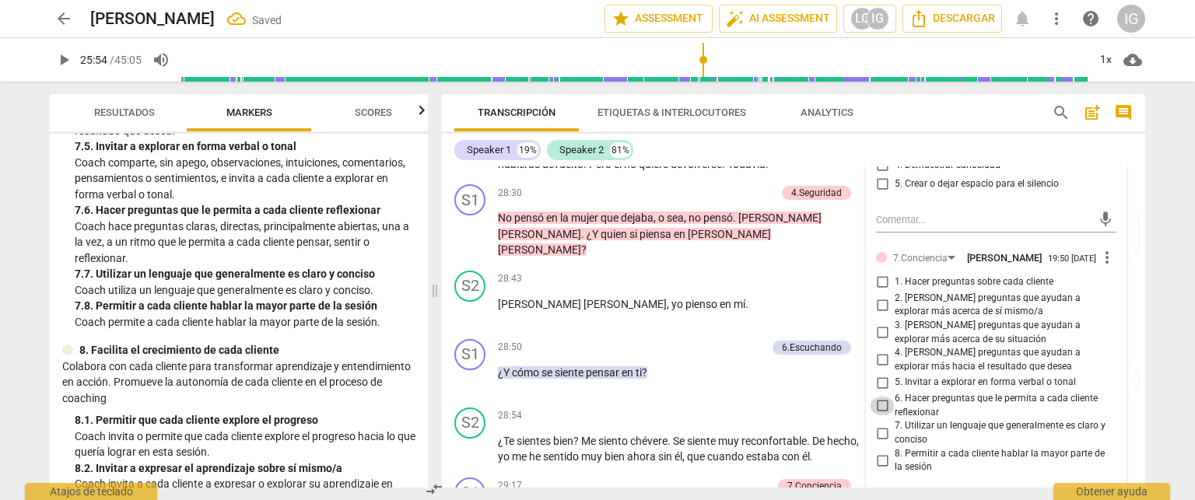
click at [889, 397] on input "6. Hacer preguntas que le permita a cada cliente reflexionar" at bounding box center [882, 406] width 25 height 19
checkbox input "true"
click at [725, 339] on div "28:50 + Add competency 6.Escuchando keyboard_arrow_right ¿Y cómo se siente pens…" at bounding box center [684, 367] width 373 height 56
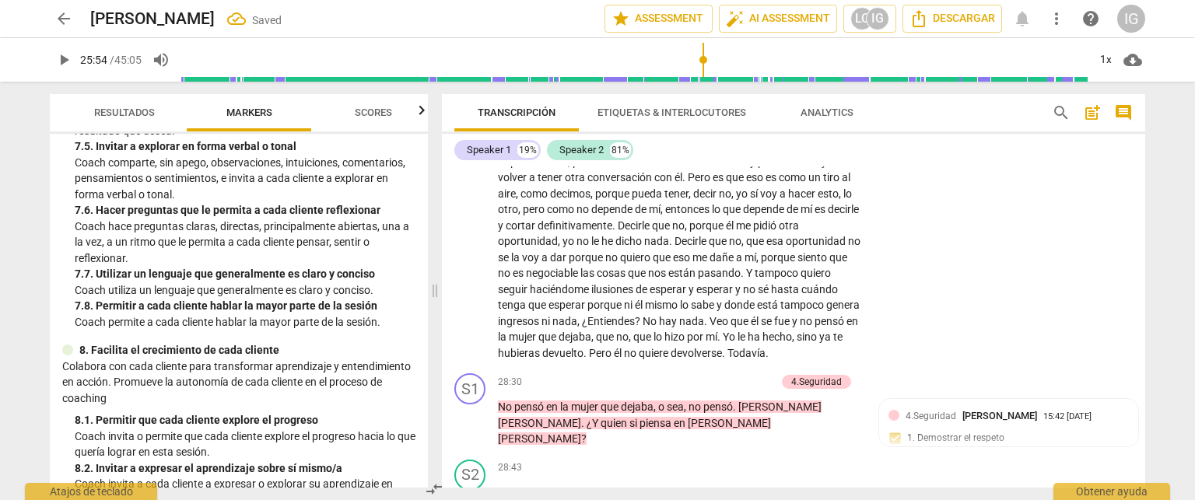
scroll to position [5215, 0]
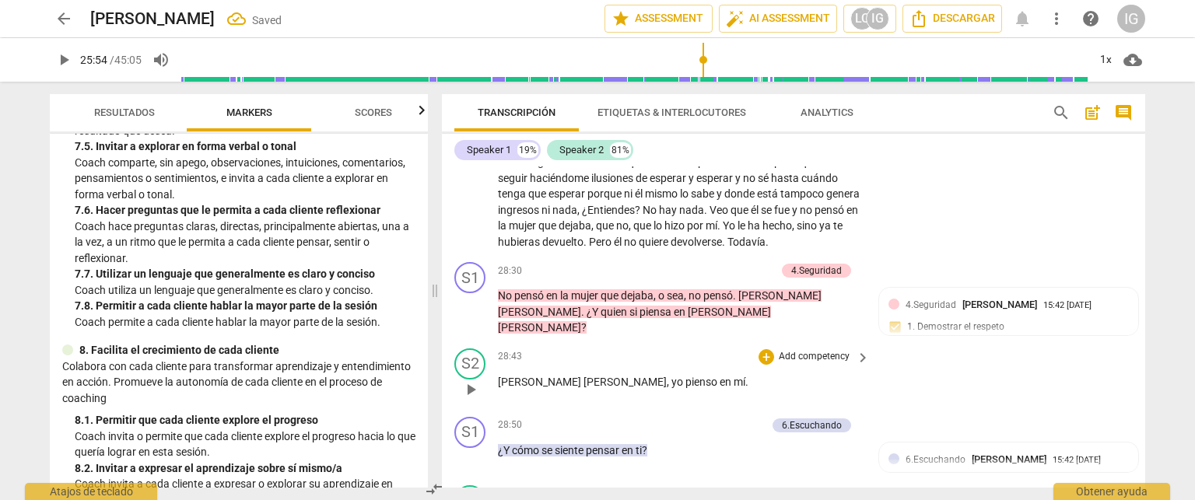
click at [471, 380] on span "play_arrow" at bounding box center [470, 389] width 19 height 19
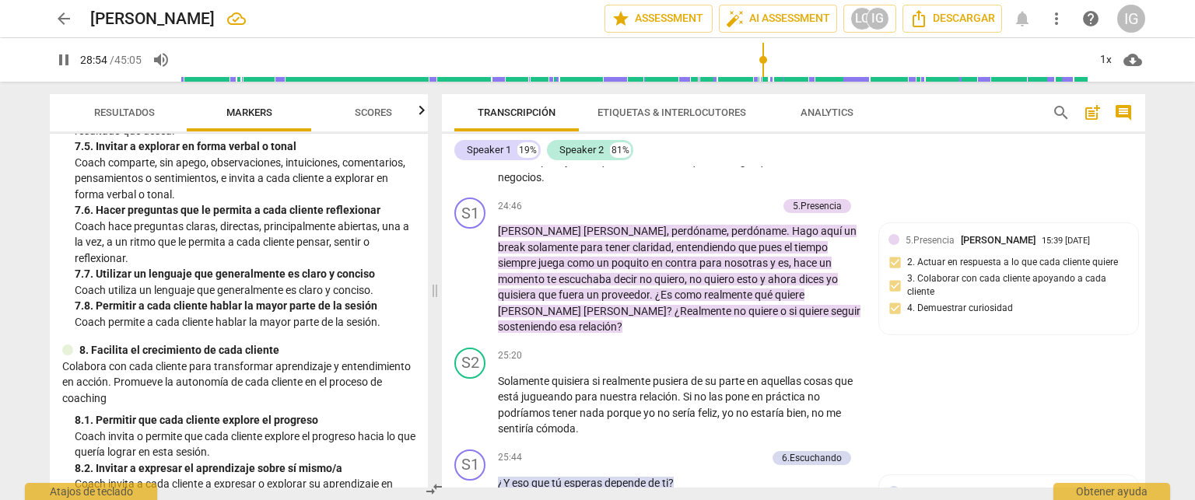
scroll to position [4515, 0]
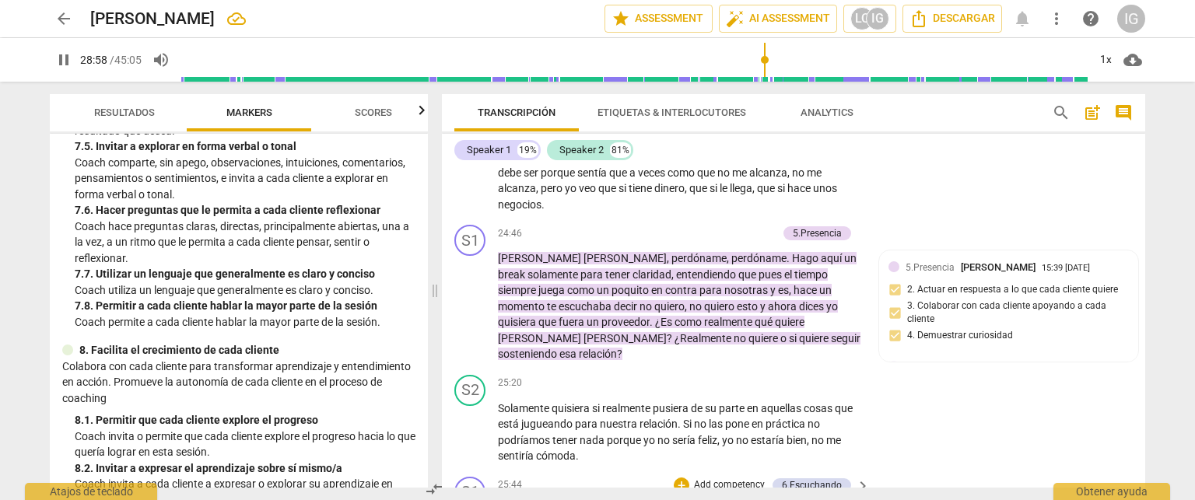
type input "1739"
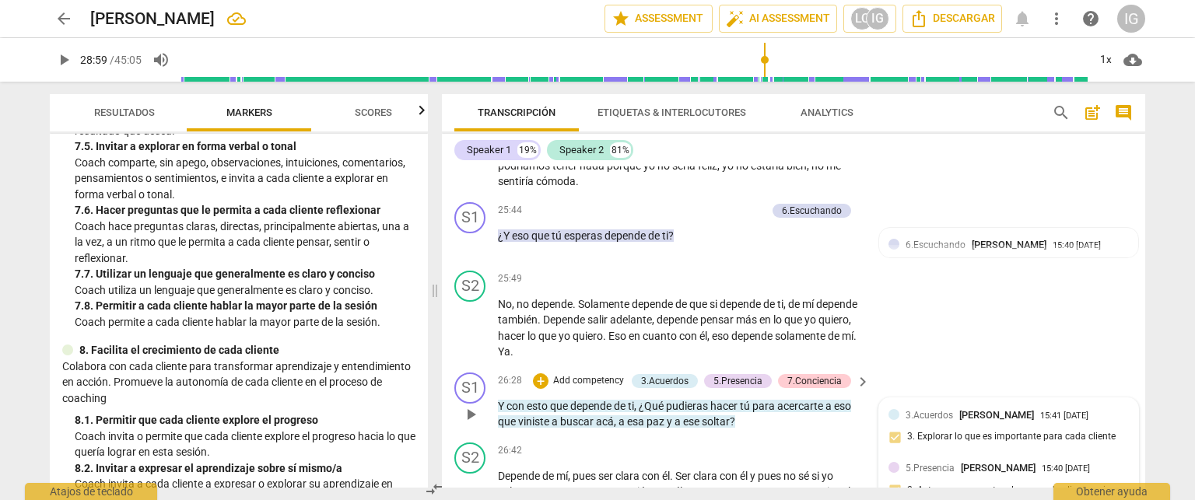
scroll to position [4826, 0]
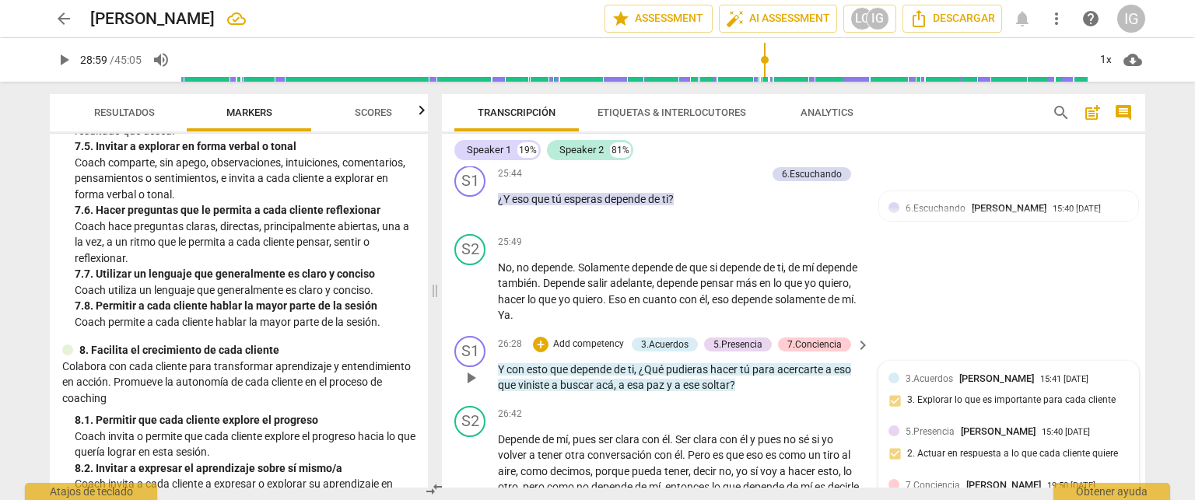
click at [987, 479] on span "[PERSON_NAME]" at bounding box center [1003, 485] width 75 height 12
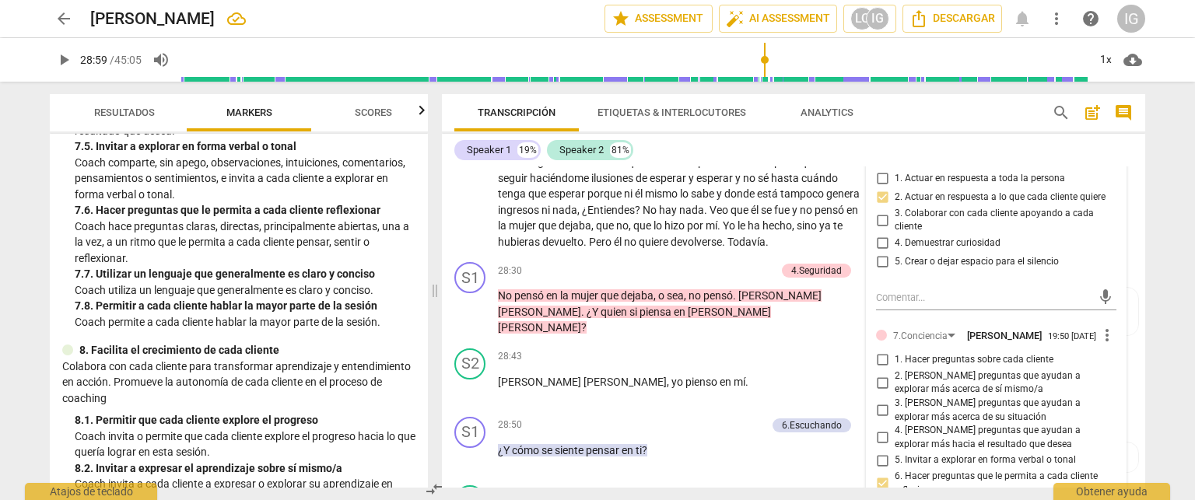
scroll to position [5137, 0]
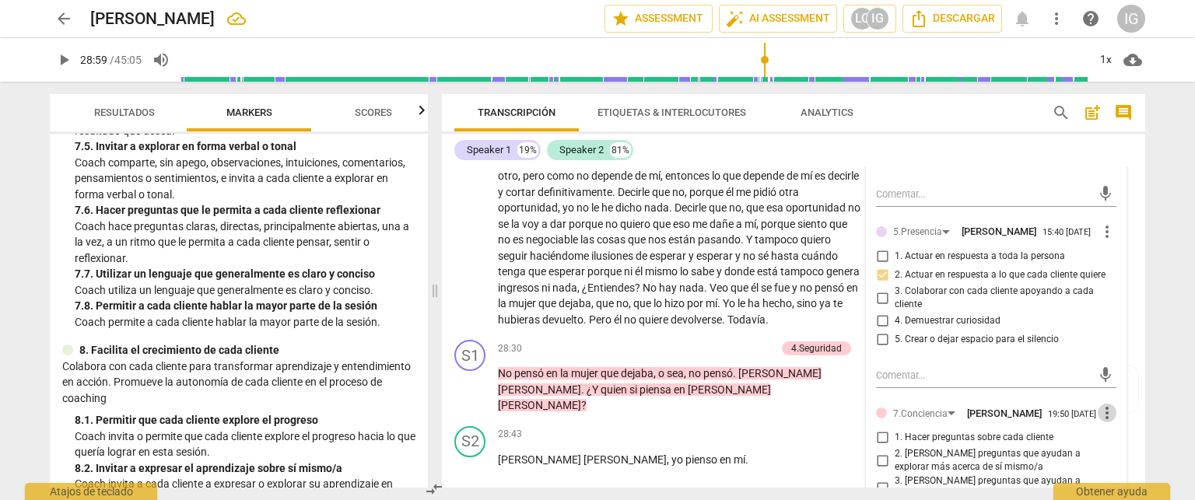
click at [1099, 404] on span "more_vert" at bounding box center [1107, 413] width 19 height 19
click at [1114, 291] on li "Borrar" at bounding box center [1120, 297] width 54 height 30
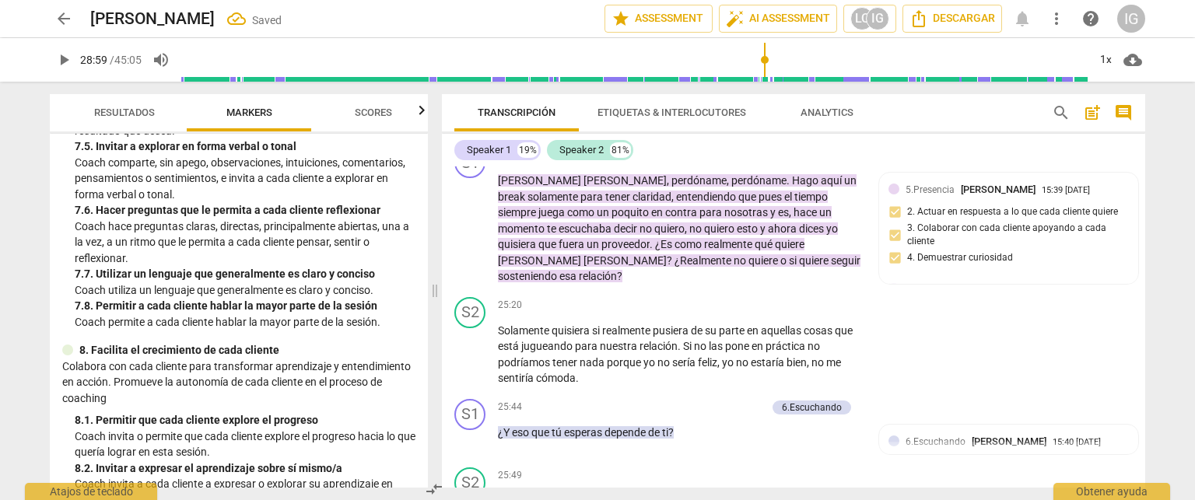
scroll to position [4515, 0]
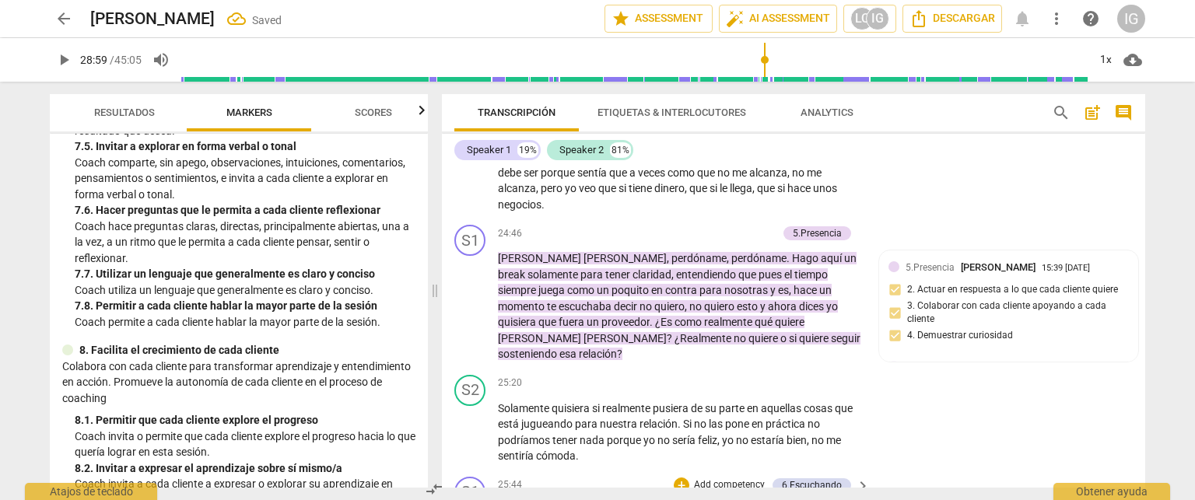
click at [723, 479] on p "Add competency" at bounding box center [729, 486] width 74 height 14
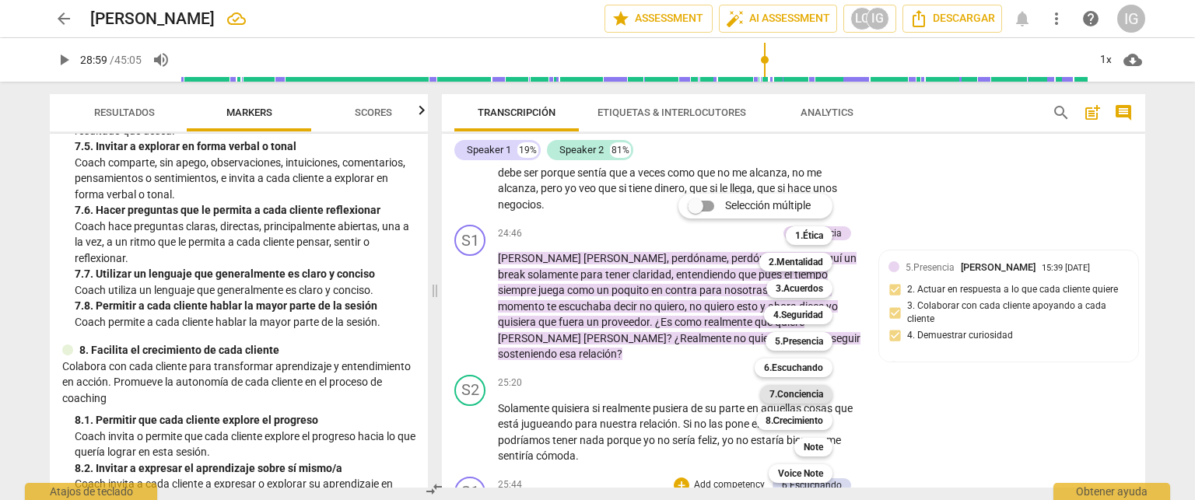
click at [794, 398] on b "7.Conciencia" at bounding box center [796, 394] width 54 height 19
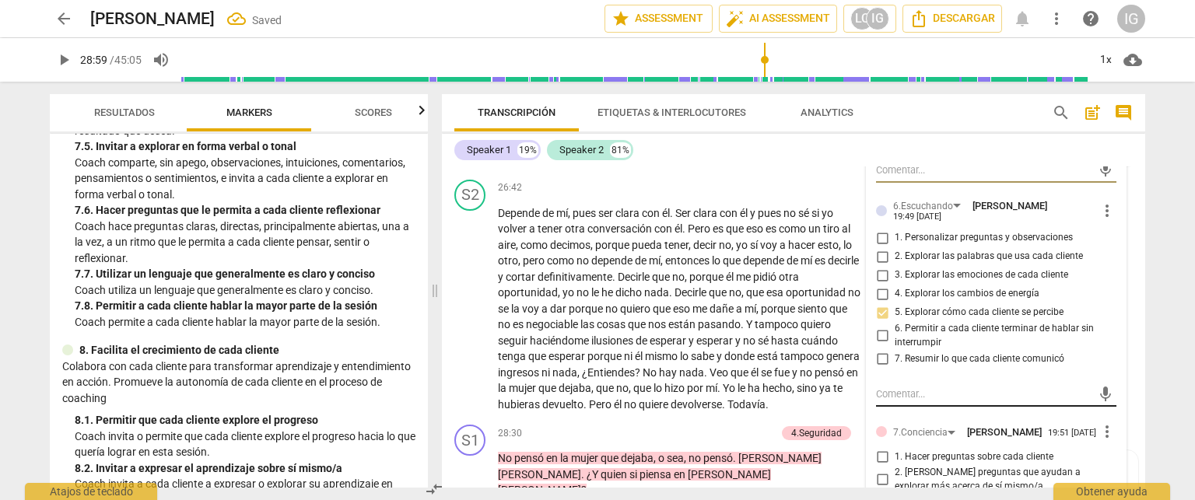
scroll to position [5060, 0]
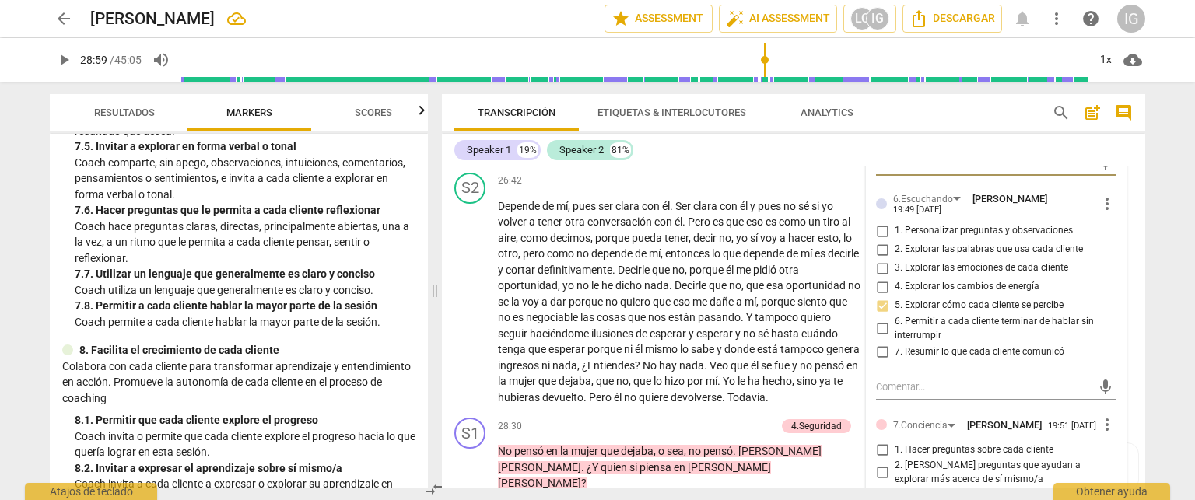
checkbox input "true"
click at [659, 359] on span "No" at bounding box center [651, 365] width 16 height 12
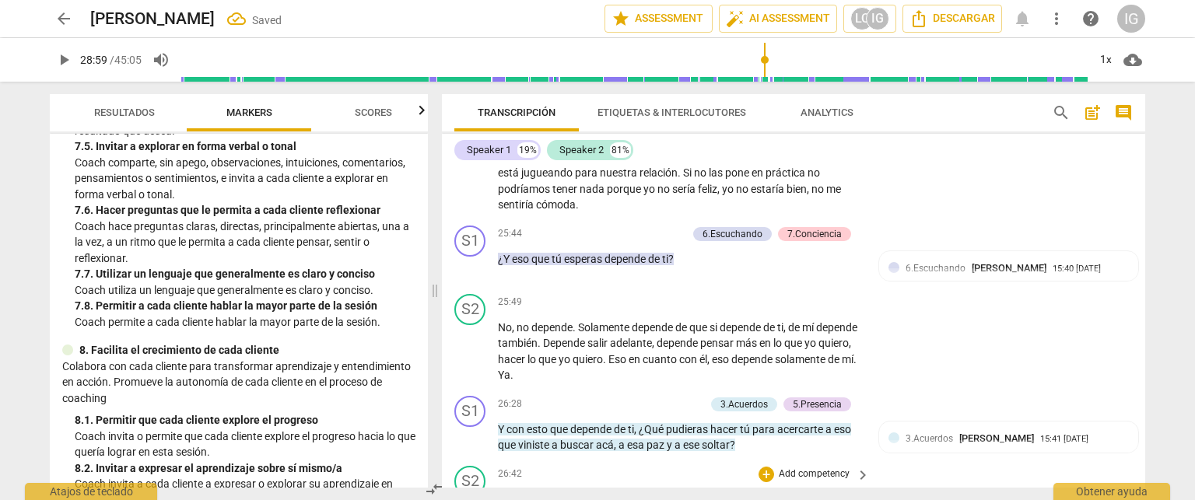
scroll to position [4748, 0]
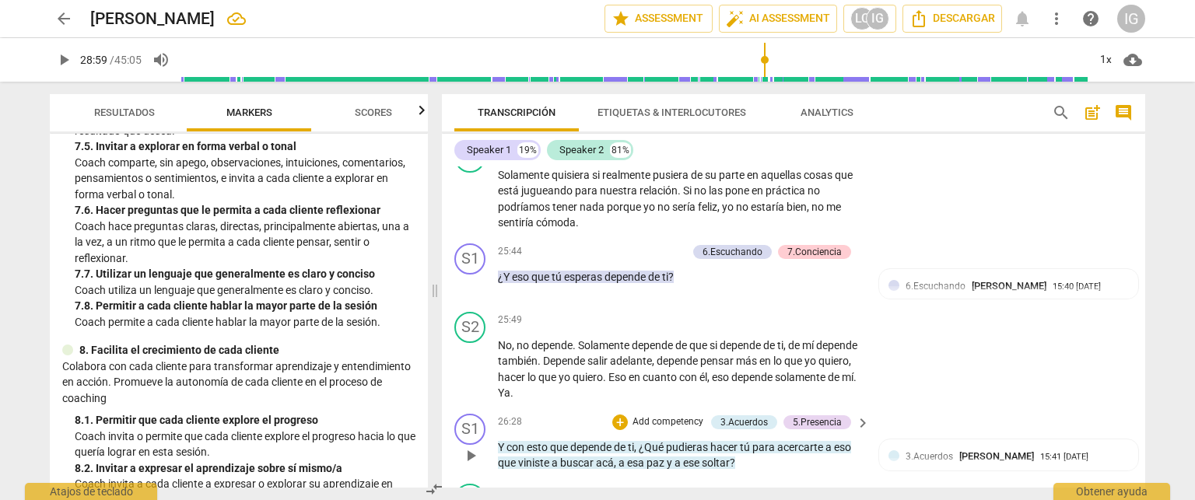
click at [475, 447] on span "play_arrow" at bounding box center [470, 456] width 19 height 19
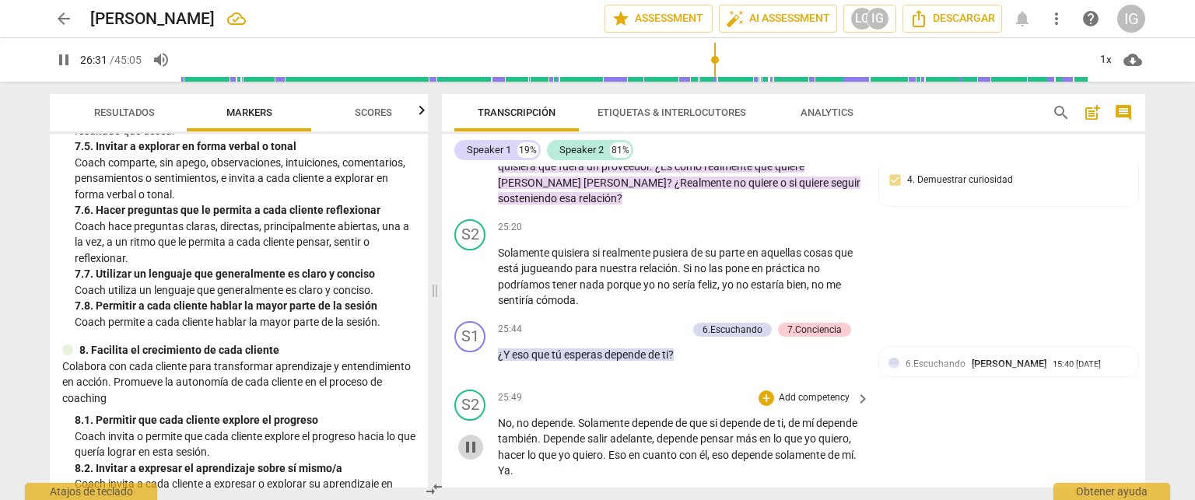
click at [473, 438] on span "pause" at bounding box center [470, 447] width 19 height 19
click at [473, 438] on span "play_arrow" at bounding box center [470, 447] width 19 height 19
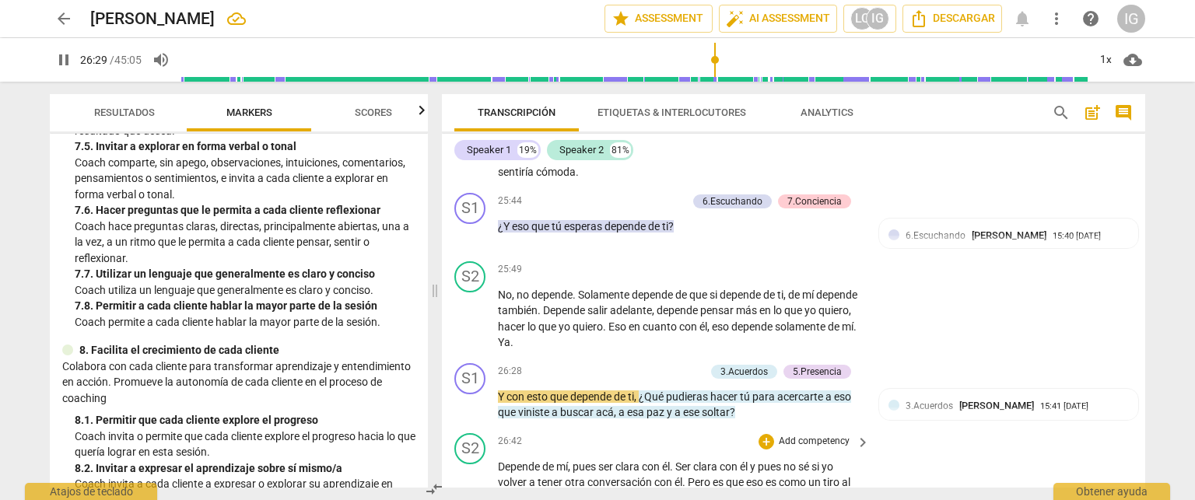
scroll to position [4826, 0]
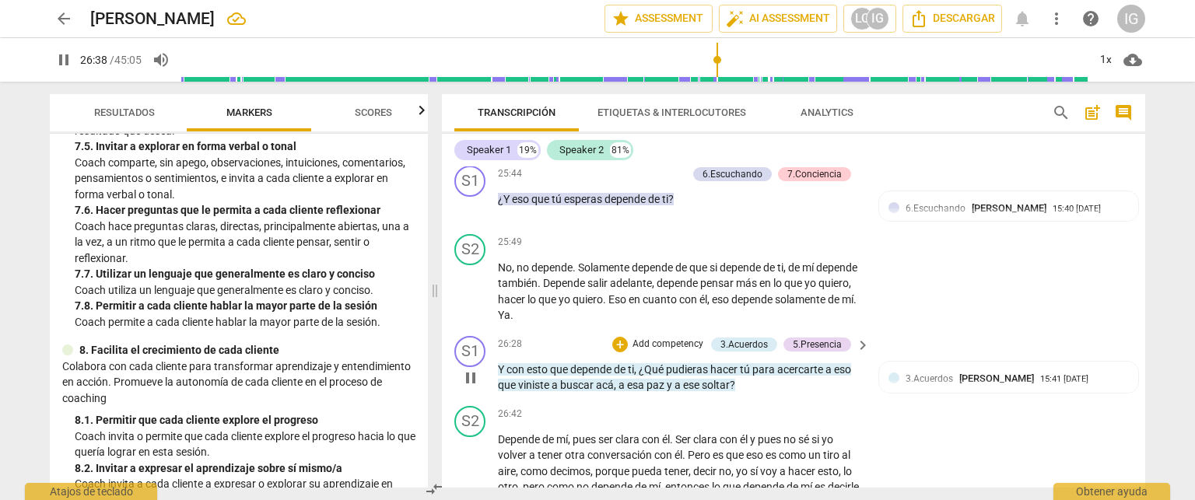
click at [470, 369] on span "pause" at bounding box center [470, 378] width 19 height 19
type input "1599"
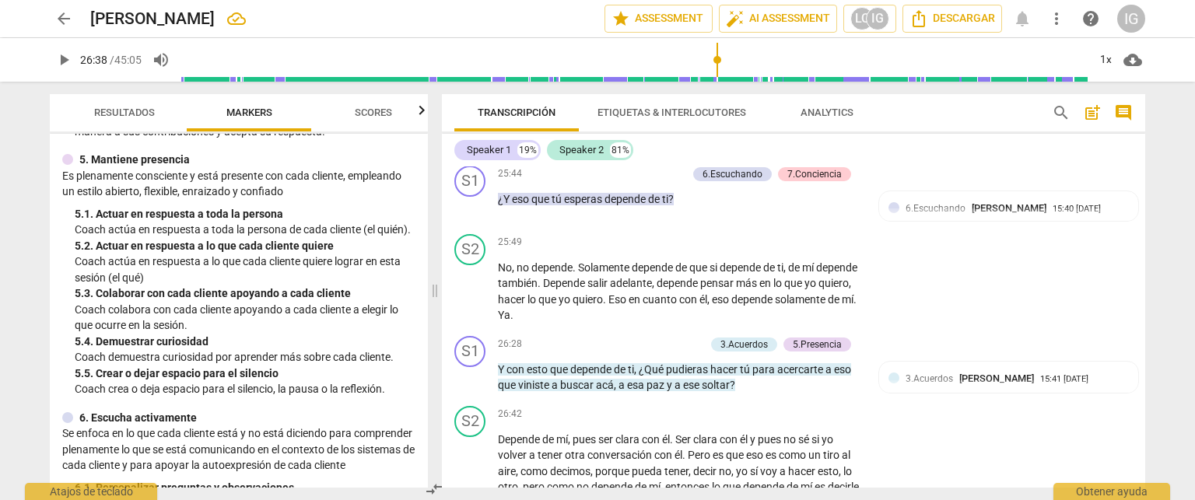
scroll to position [700, 0]
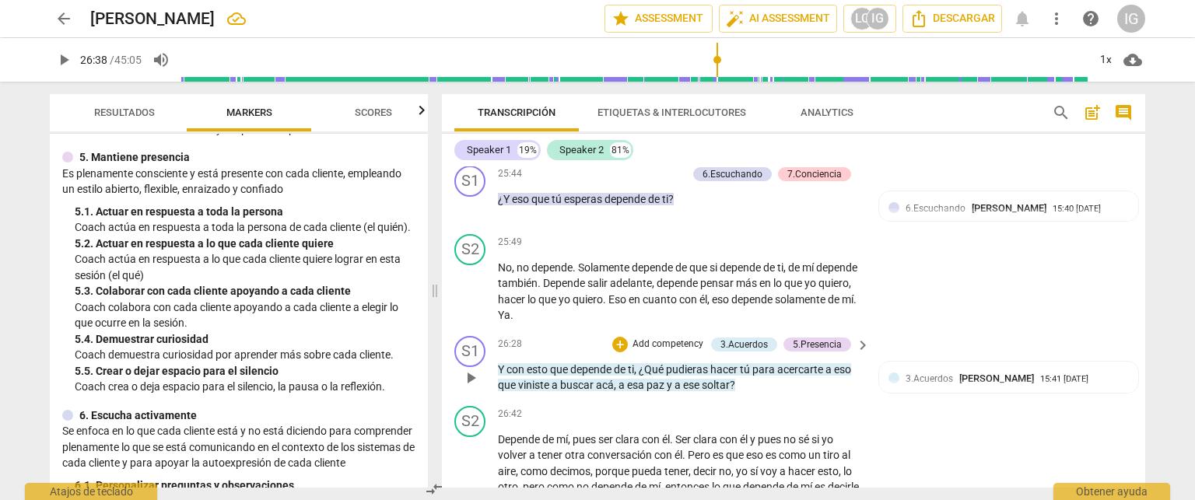
click at [684, 338] on p "Add competency" at bounding box center [668, 345] width 74 height 14
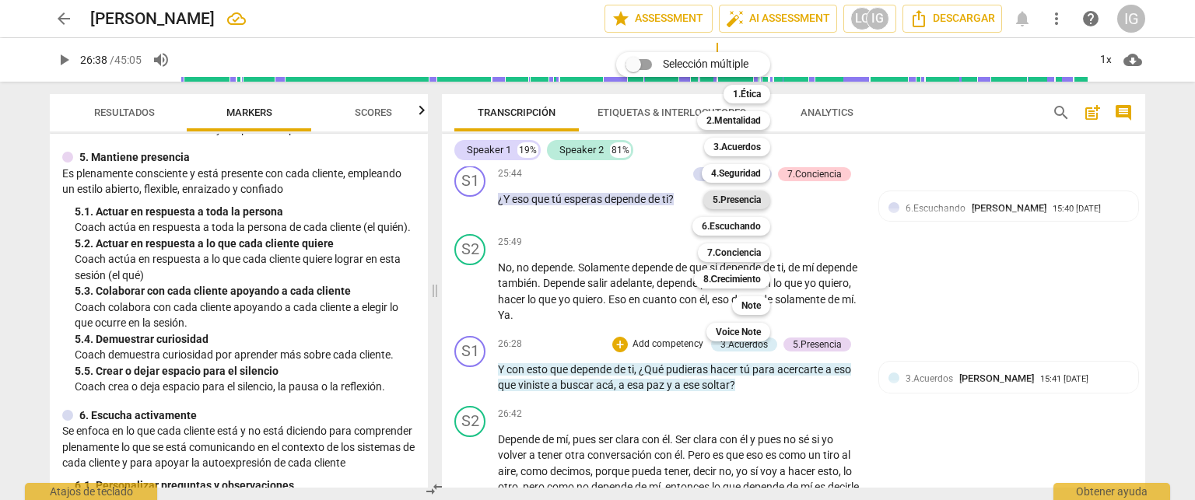
click at [756, 203] on b "5.Presencia" at bounding box center [737, 200] width 48 height 19
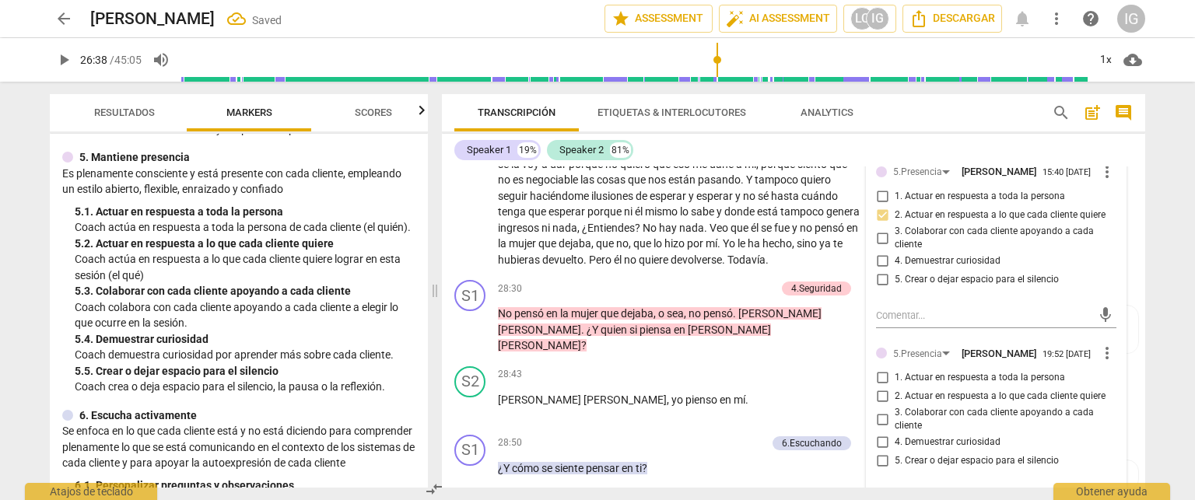
scroll to position [5215, 0]
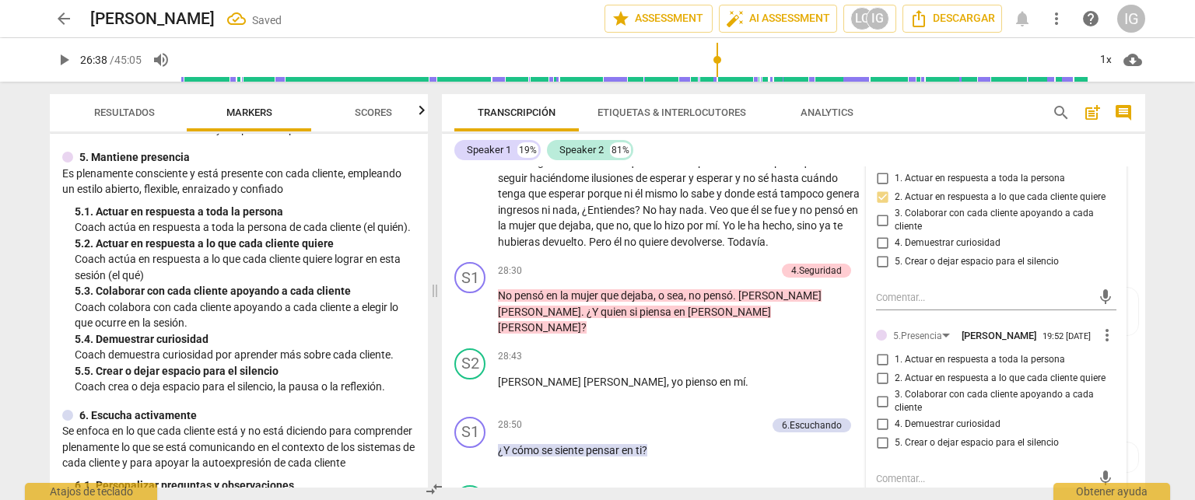
click at [882, 370] on input "2. Actuar en respuesta a lo que cada cliente quiere" at bounding box center [882, 379] width 25 height 19
checkbox input "true"
click at [286, 300] on div "5. 3. Colaborar con cada cliente apoyando a cada cliente" at bounding box center [245, 291] width 341 height 16
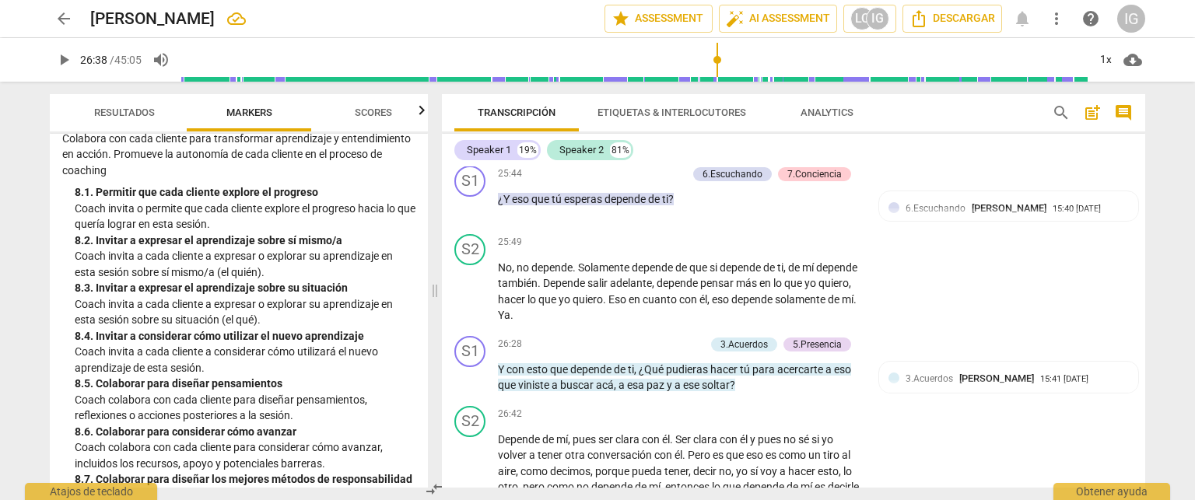
scroll to position [2017, 0]
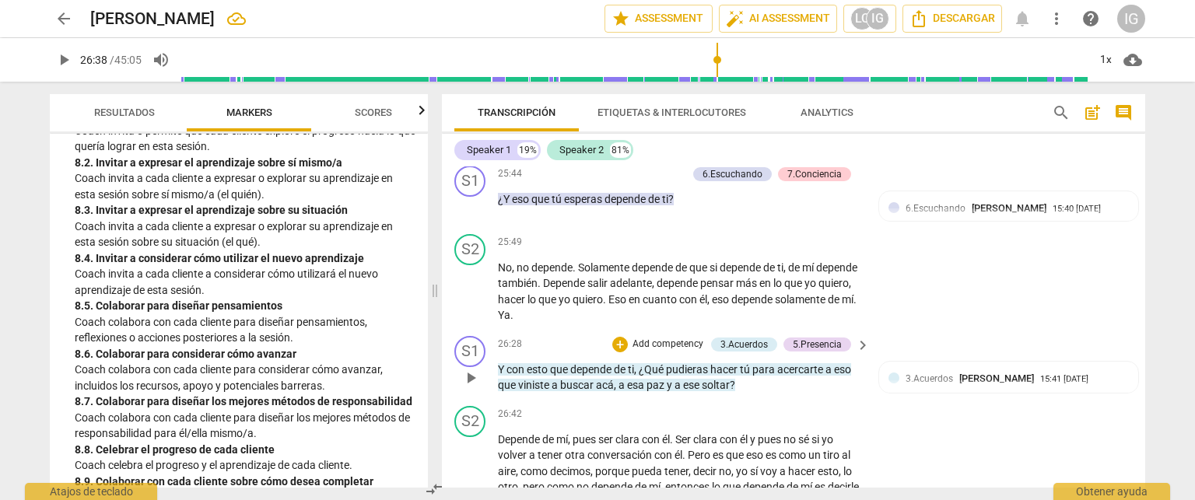
click at [641, 338] on p "Add competency" at bounding box center [668, 345] width 74 height 14
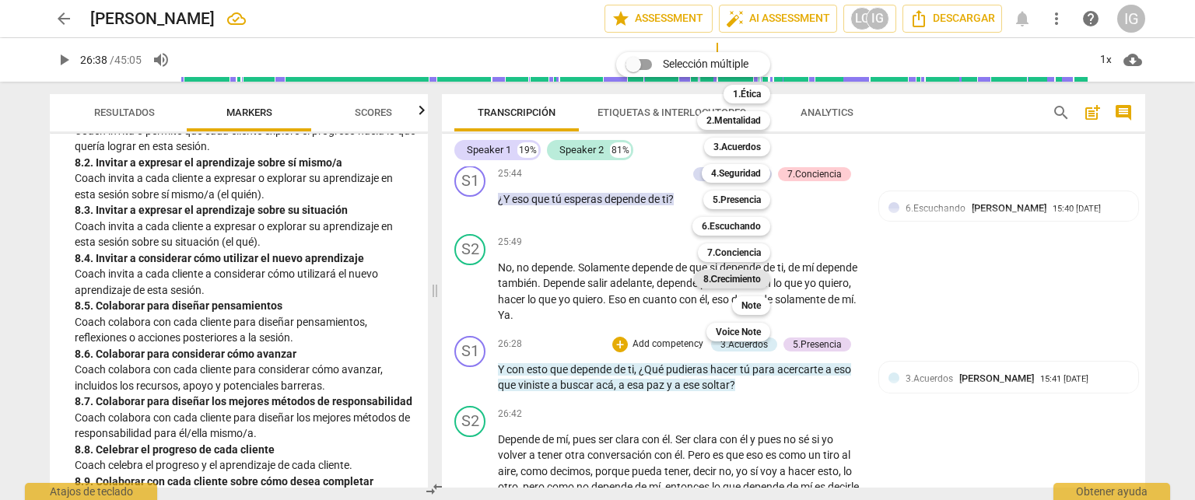
click at [759, 274] on b "8.Сrecimiento" at bounding box center [732, 279] width 58 height 19
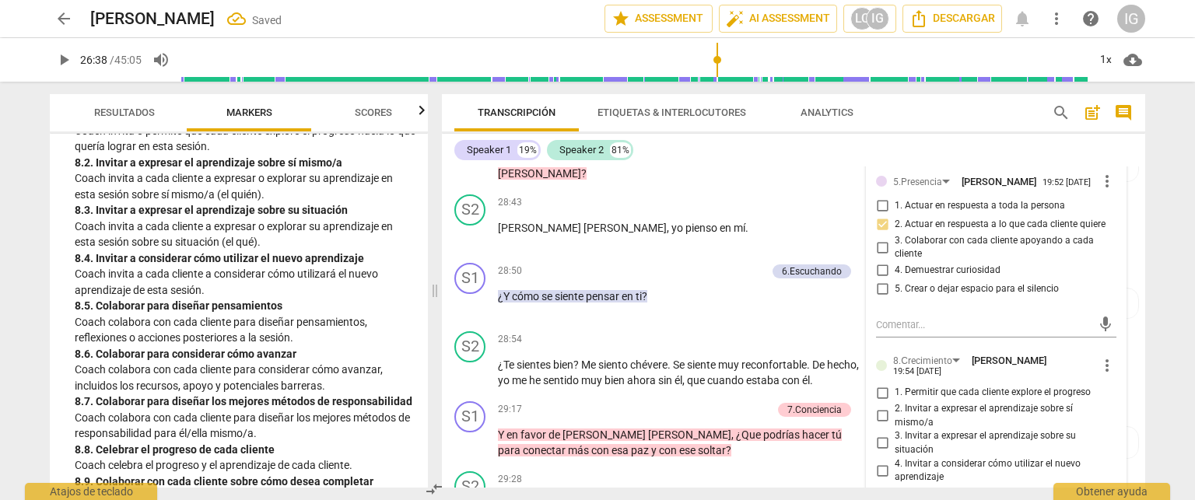
scroll to position [5449, 0]
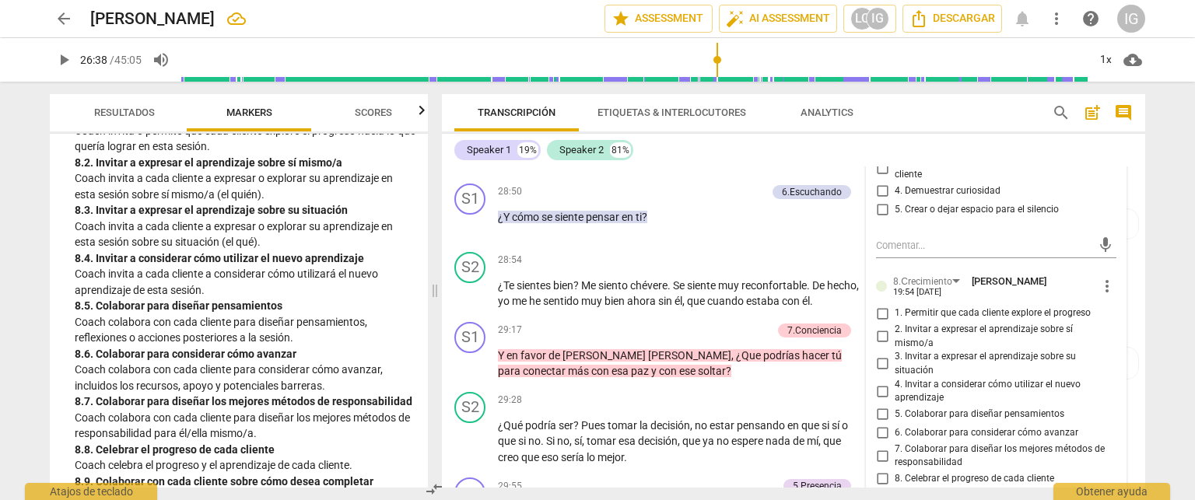
click at [885, 424] on input "6. Colaborar para considerar cómo avanzar" at bounding box center [882, 433] width 25 height 19
checkbox input "true"
click at [684, 419] on span "decisión" at bounding box center [670, 425] width 40 height 12
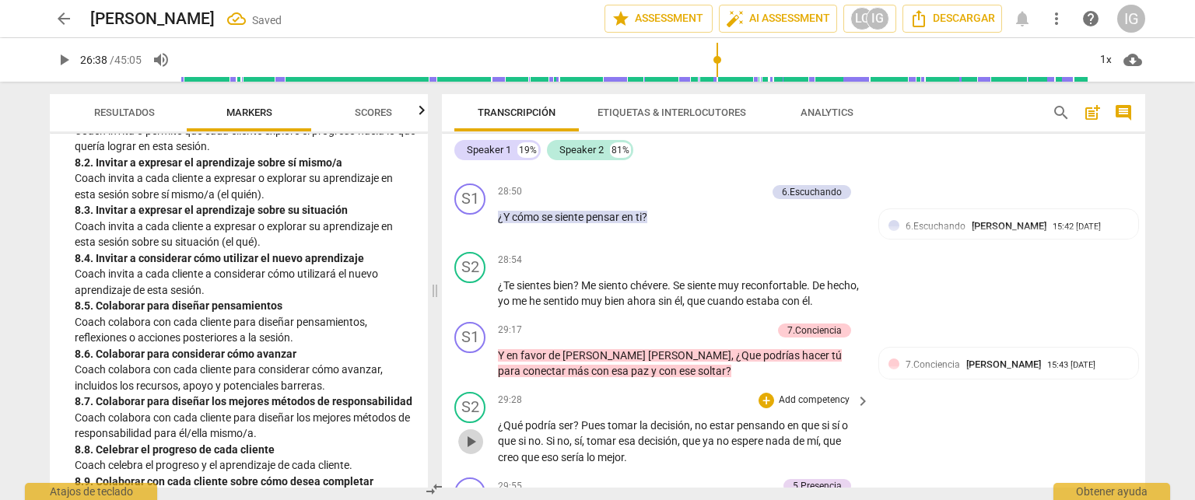
click at [465, 433] on span "play_arrow" at bounding box center [470, 442] width 19 height 19
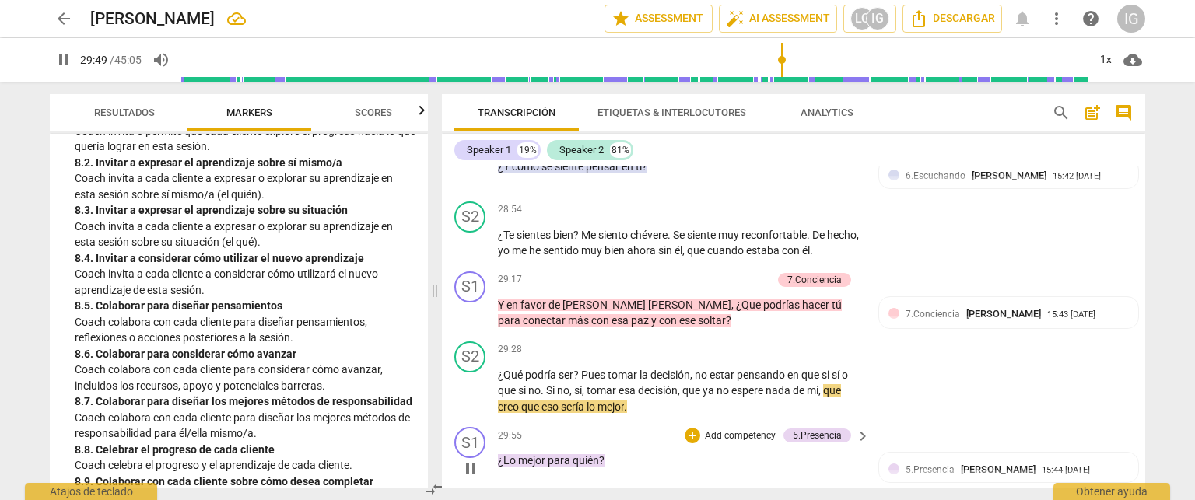
scroll to position [5526, 0]
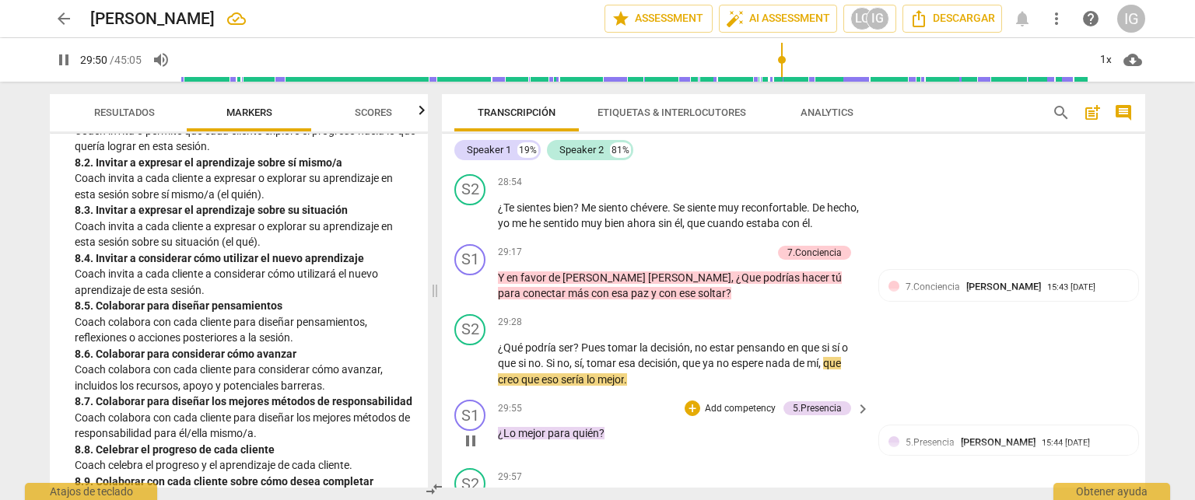
click at [470, 432] on span "pause" at bounding box center [470, 441] width 19 height 19
type input "1791"
